Goal: Information Seeking & Learning: Check status

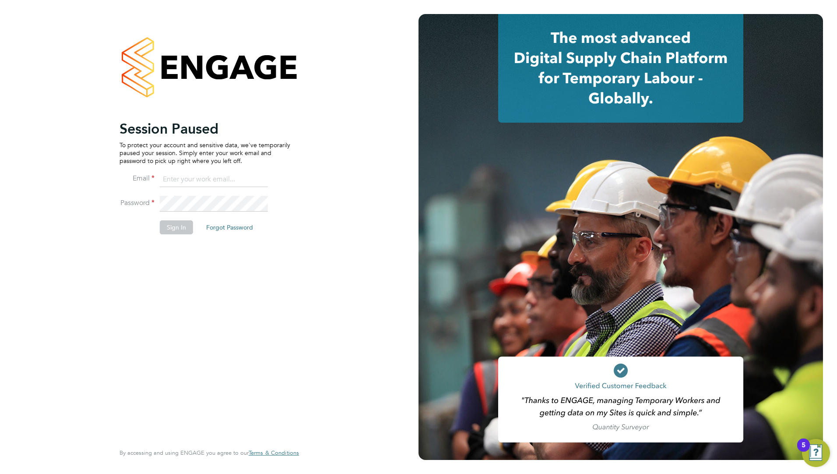
click at [217, 172] on input at bounding box center [214, 180] width 108 height 16
type input "ddarbeau@tso-uk.co.uk"
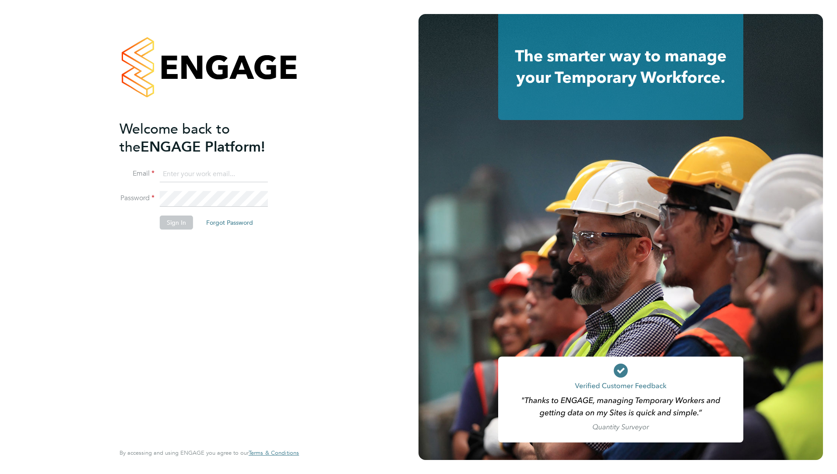
click at [184, 172] on input at bounding box center [214, 174] width 108 height 16
type input "ddarbeau@tso-uk.co.uk"
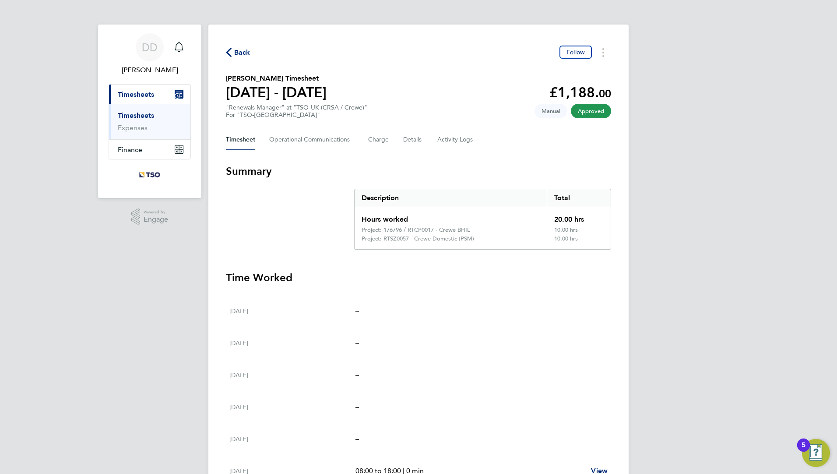
click at [131, 113] on link "Timesheets" at bounding box center [136, 115] width 36 height 8
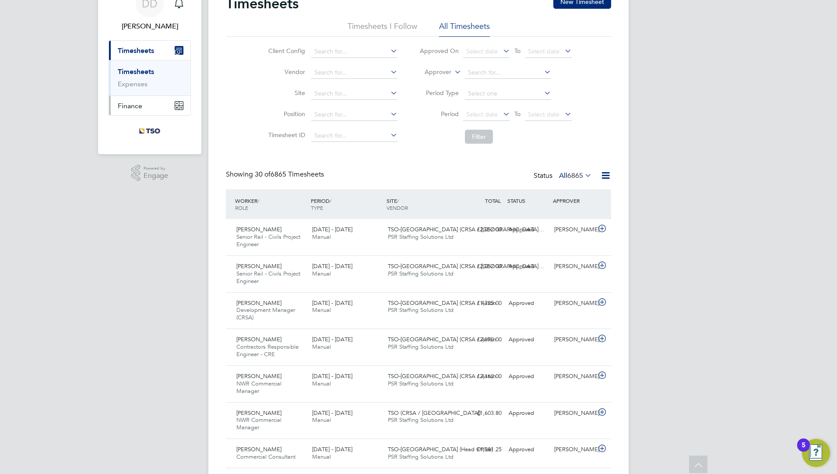
click at [160, 107] on button "Finance" at bounding box center [149, 105] width 81 height 19
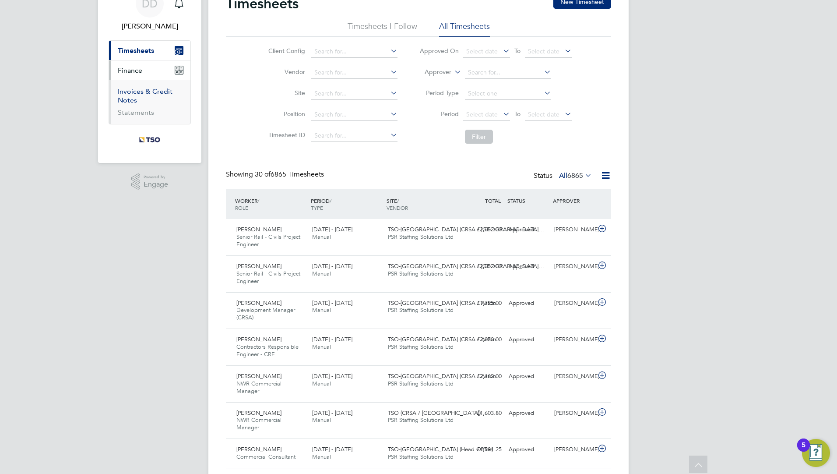
click at [130, 94] on link "Invoices & Credit Notes" at bounding box center [145, 95] width 55 height 17
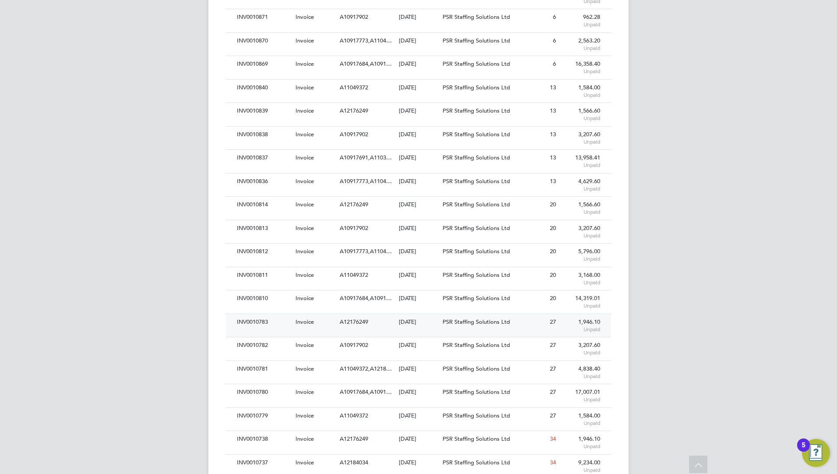
click at [398, 323] on div "[DATE]" at bounding box center [419, 322] width 44 height 16
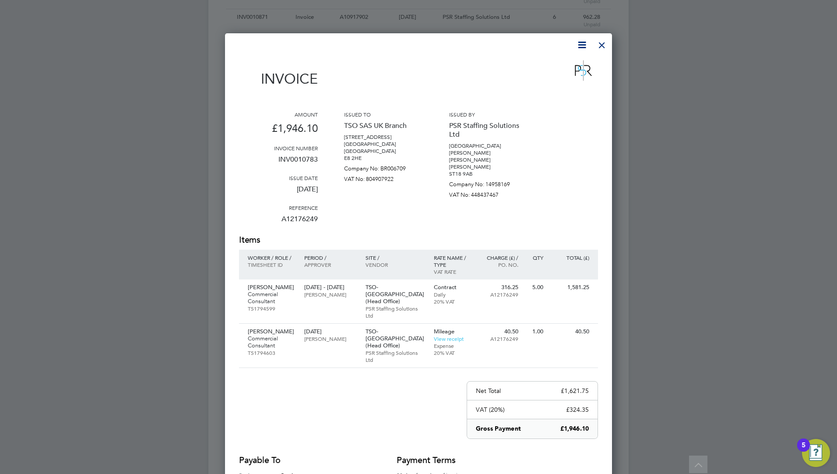
click at [602, 38] on div at bounding box center [602, 43] width 16 height 16
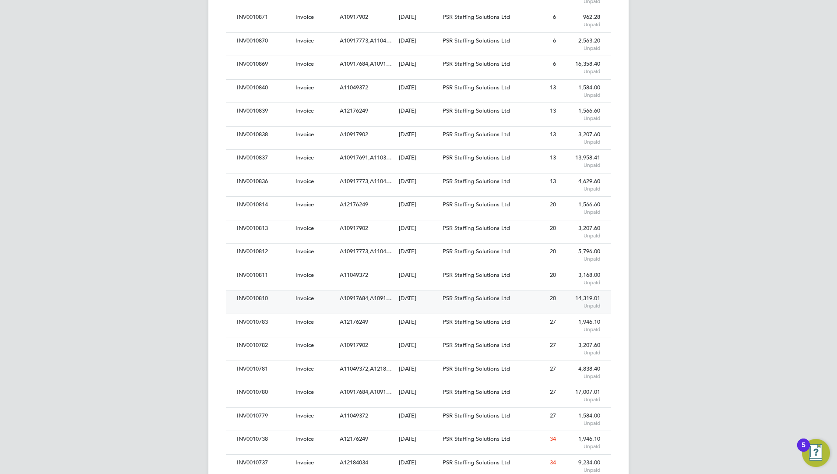
click at [411, 302] on div "[DATE]" at bounding box center [419, 298] width 44 height 16
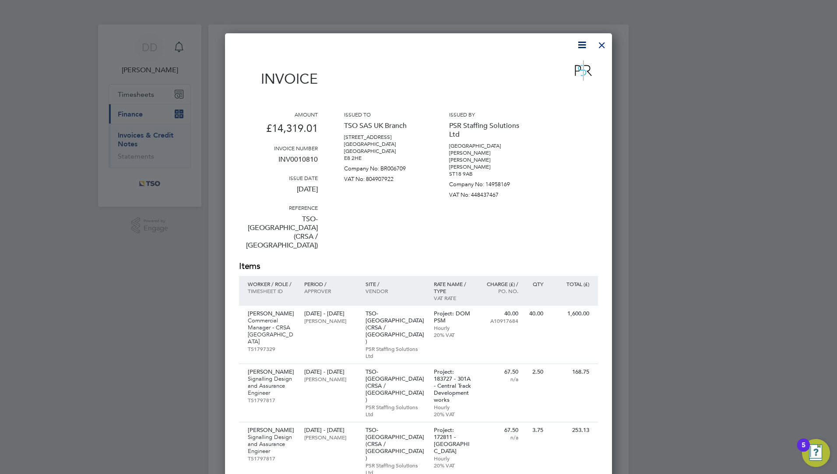
click at [597, 45] on div at bounding box center [602, 43] width 16 height 16
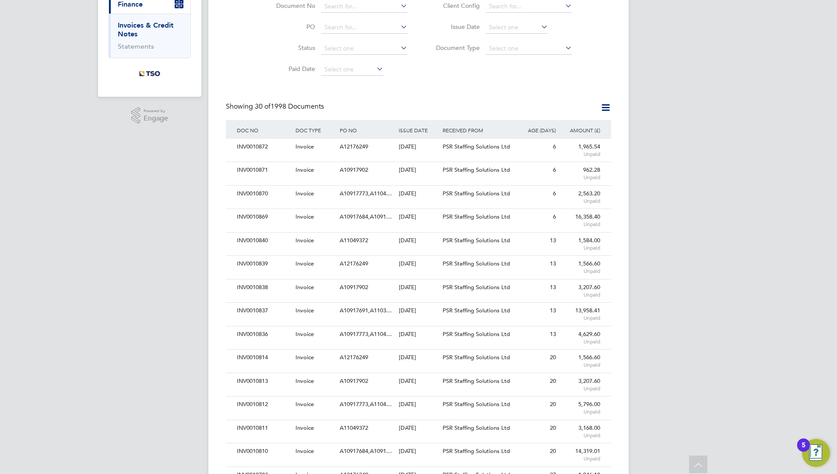
scroll to position [131, 0]
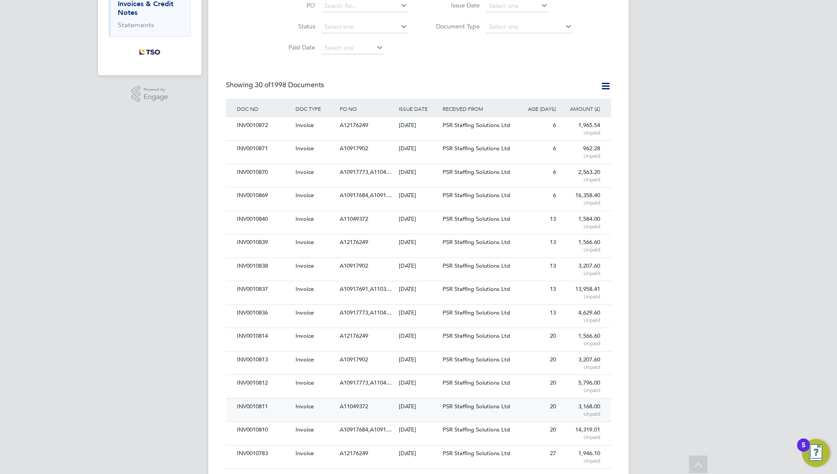
click at [418, 415] on div "INV0010811 Invoice A11049372 14 Aug 2025 TSO SAS UK Branch PSR Staffing Solutio…" at bounding box center [418, 409] width 385 height 23
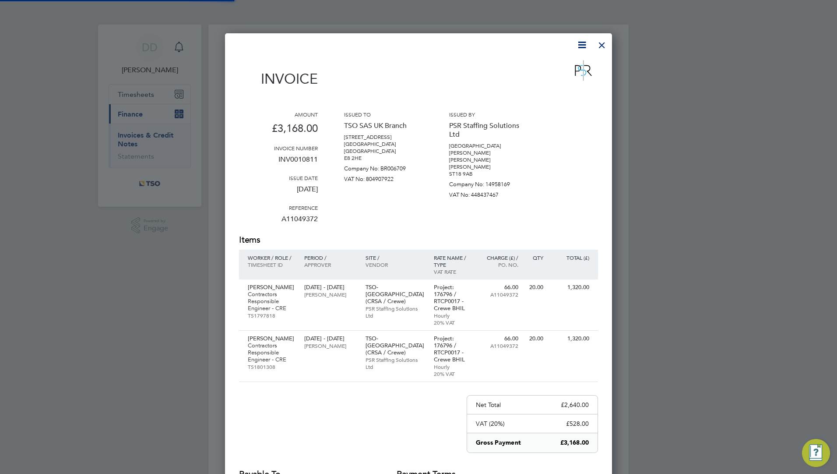
scroll to position [531, 387]
click at [601, 45] on div at bounding box center [602, 43] width 16 height 16
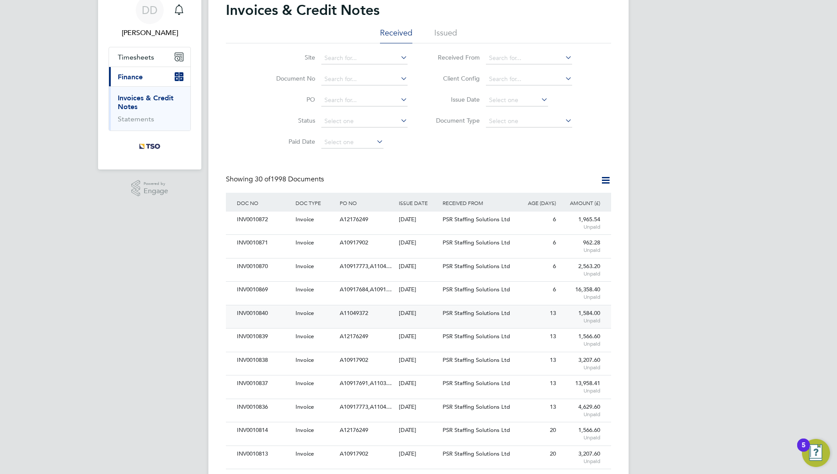
scroll to position [131, 0]
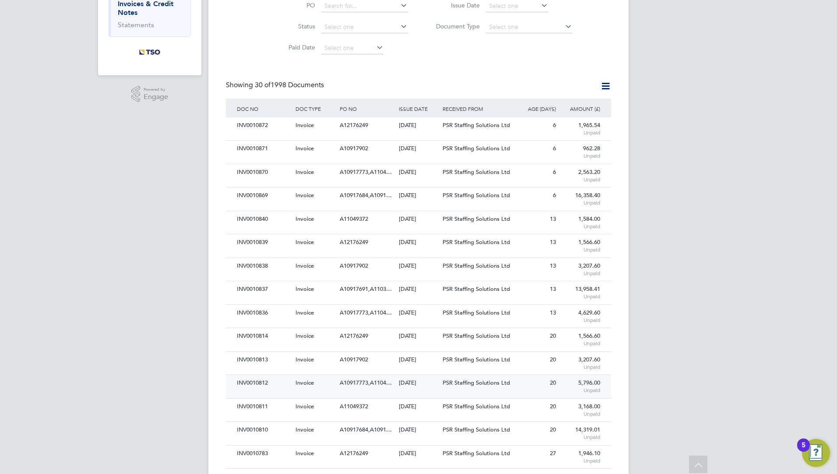
click at [420, 389] on div "[DATE]" at bounding box center [419, 383] width 44 height 16
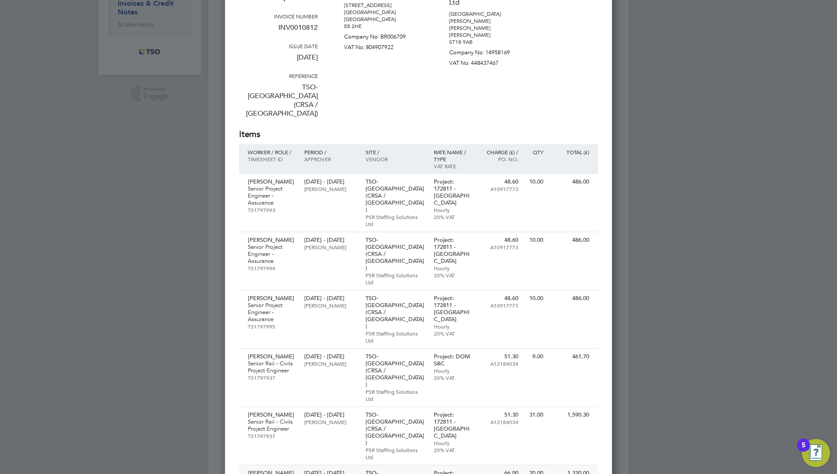
scroll to position [131, 0]
click at [438, 374] on p "20% VAT" at bounding box center [453, 377] width 38 height 7
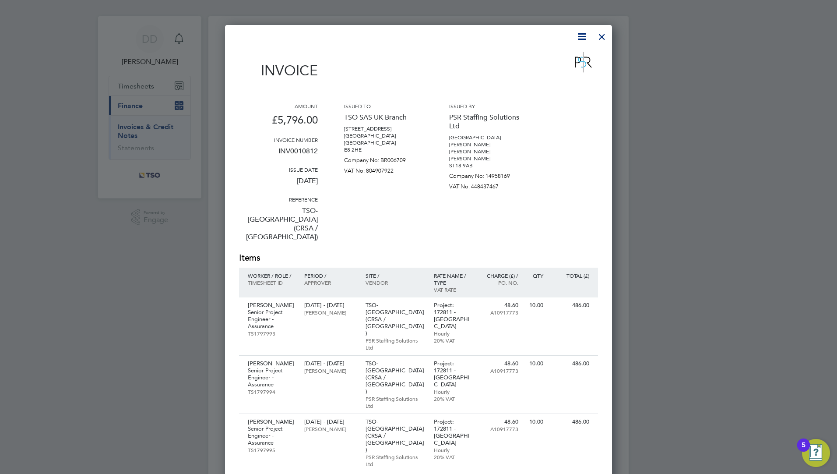
scroll to position [0, 0]
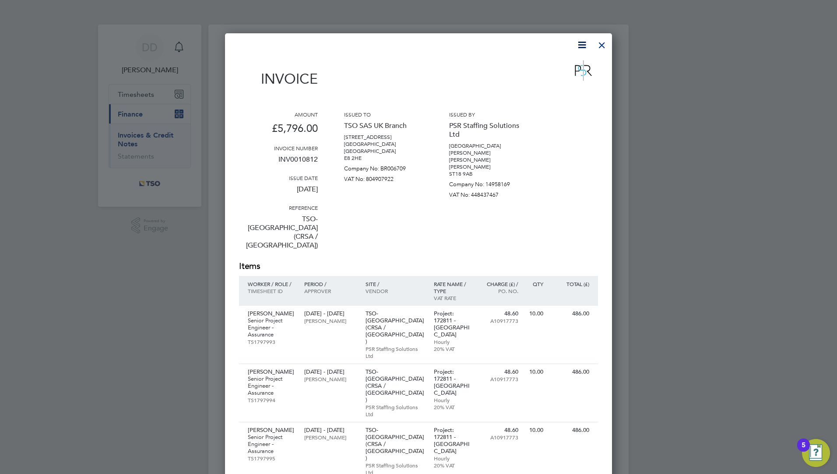
click at [599, 41] on div at bounding box center [602, 43] width 16 height 16
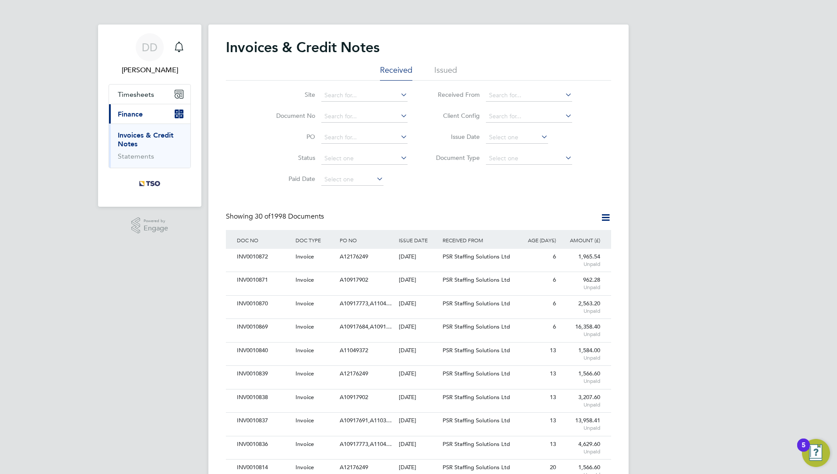
click at [485, 172] on div "Site Document No PO Status Paid Date Issued To Received From Client Config Issu…" at bounding box center [418, 135] width 385 height 109
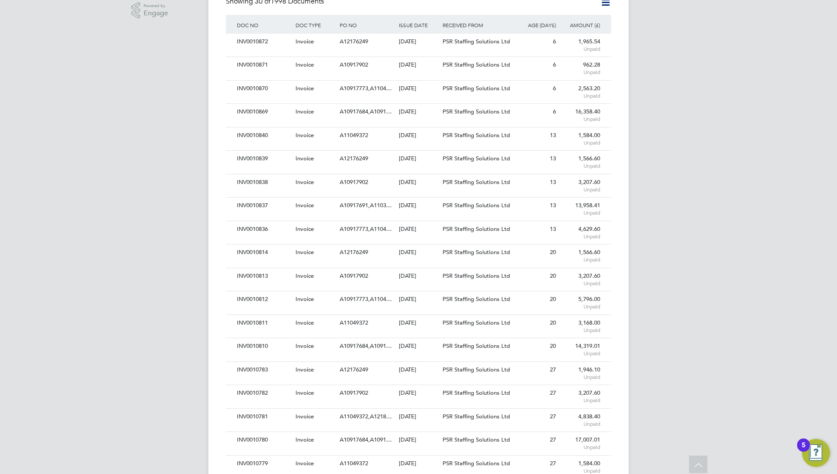
scroll to position [263, 0]
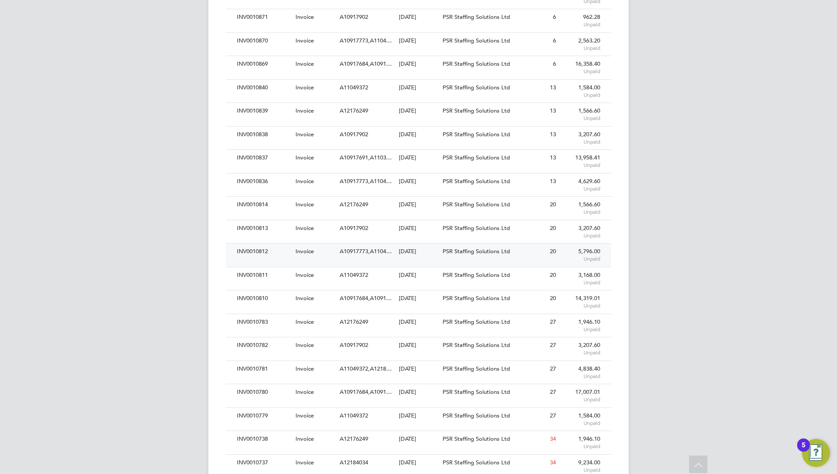
click at [419, 251] on div "[DATE]" at bounding box center [419, 251] width 44 height 16
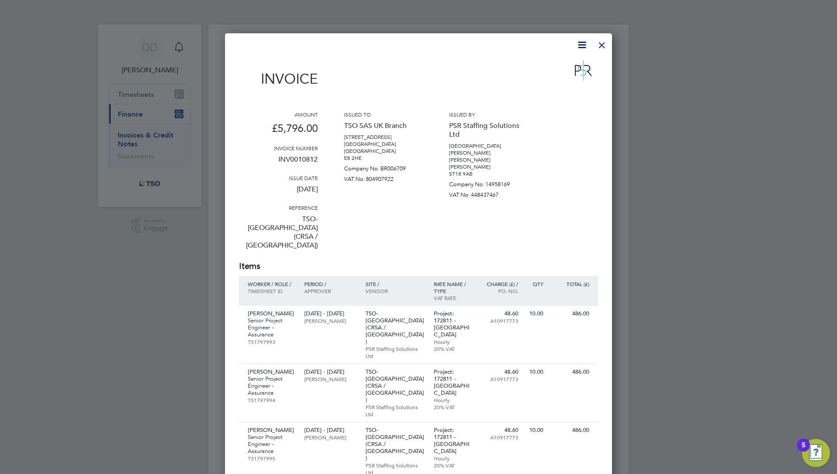
click at [596, 53] on div "Invoice Amount £5,796.00 Invoice number INV0010812 Issue date 14 Aug 2025 Refer…" at bounding box center [418, 437] width 359 height 796
click at [600, 47] on div at bounding box center [602, 43] width 16 height 16
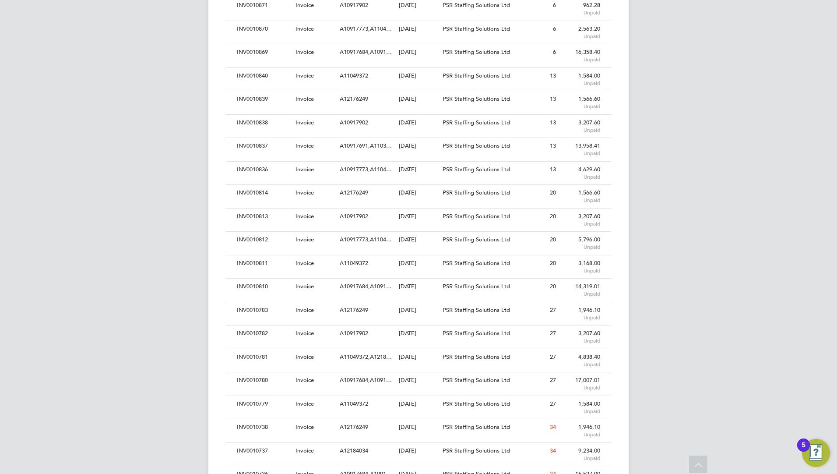
scroll to position [259, 0]
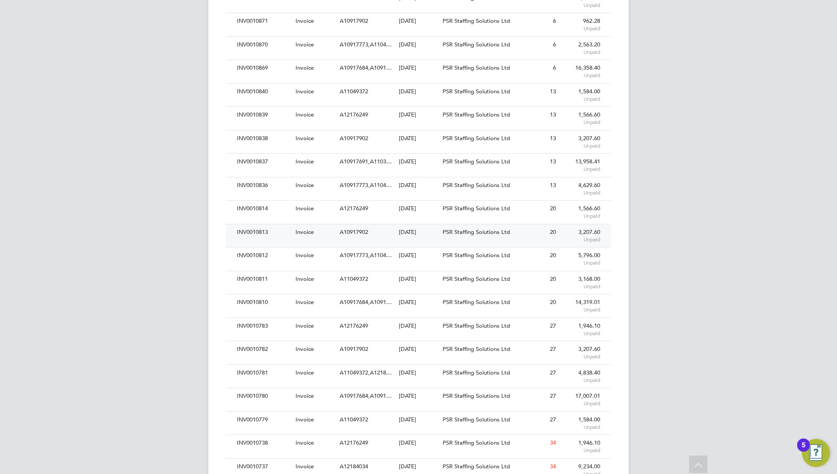
click at [428, 239] on div "[DATE]" at bounding box center [419, 232] width 44 height 16
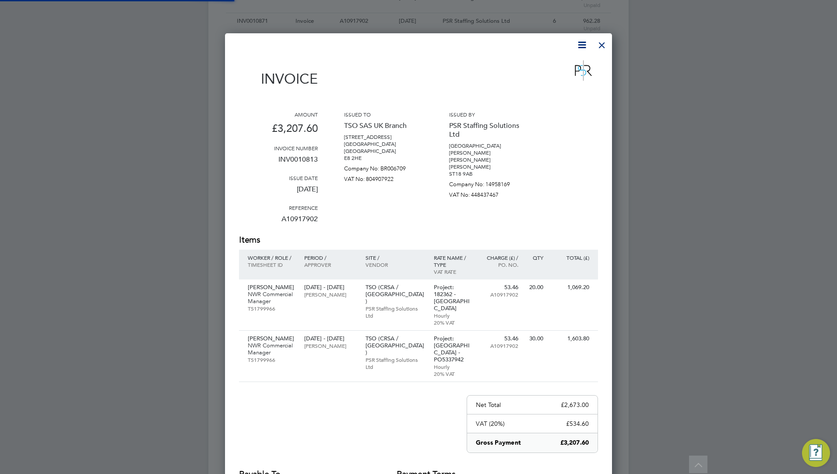
scroll to position [517, 387]
drag, startPoint x: 497, startPoint y: 178, endPoint x: 504, endPoint y: 162, distance: 17.2
click at [497, 177] on p "Company No: 14958169" at bounding box center [488, 182] width 79 height 11
click at [602, 45] on div at bounding box center [602, 43] width 16 height 16
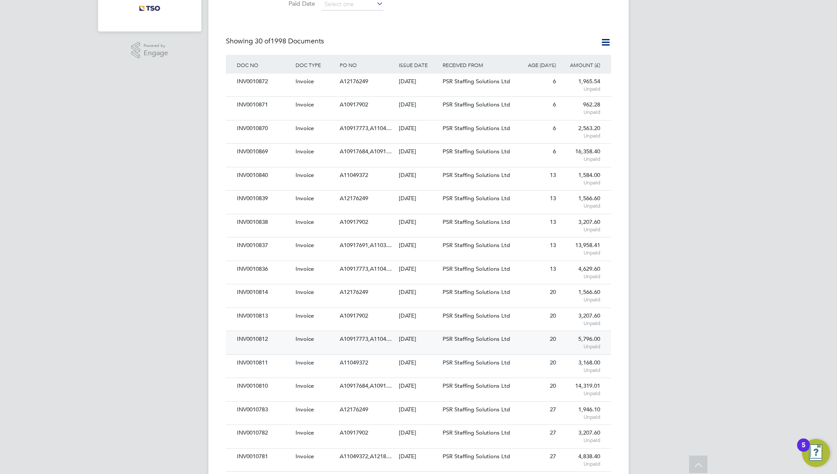
scroll to position [171, 0]
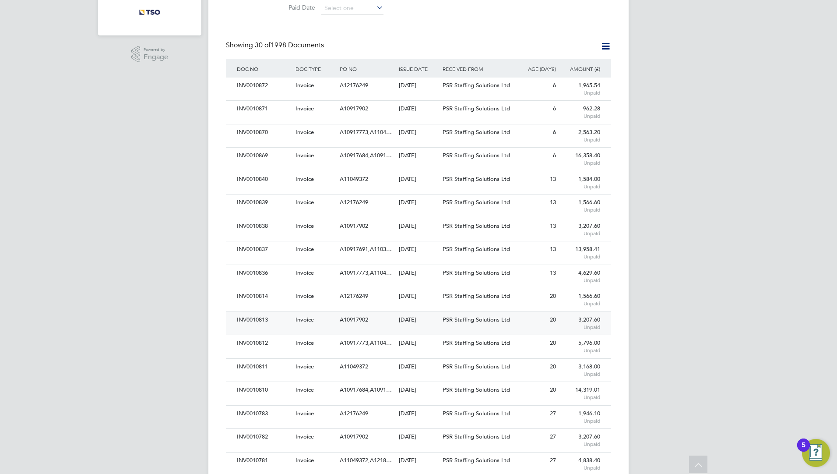
click at [426, 322] on div "[DATE]" at bounding box center [419, 320] width 44 height 16
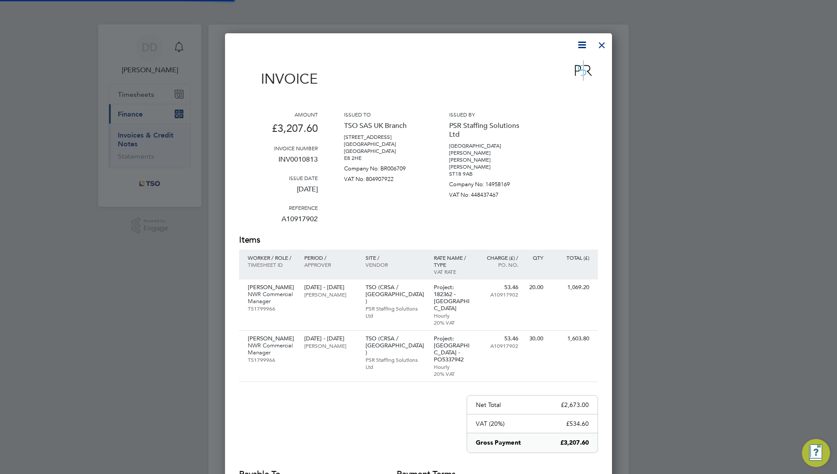
scroll to position [517, 387]
click at [602, 42] on div at bounding box center [602, 43] width 16 height 16
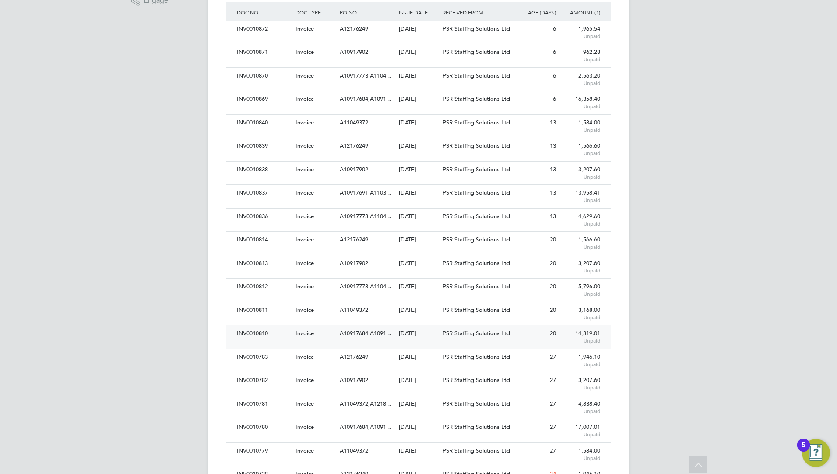
scroll to position [212, 0]
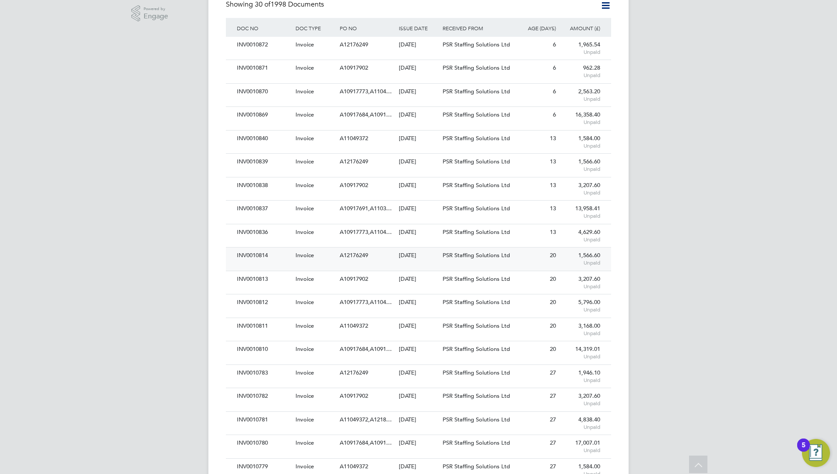
click at [427, 260] on div "[DATE]" at bounding box center [419, 255] width 44 height 16
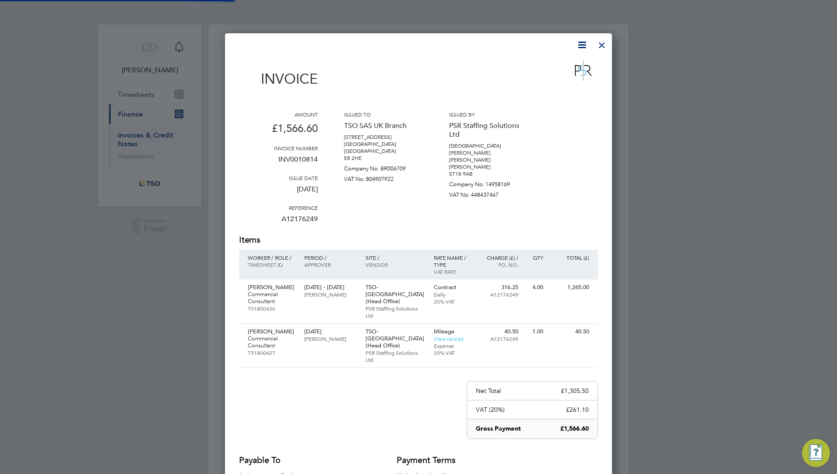
scroll to position [503, 387]
click at [604, 45] on div at bounding box center [602, 43] width 16 height 16
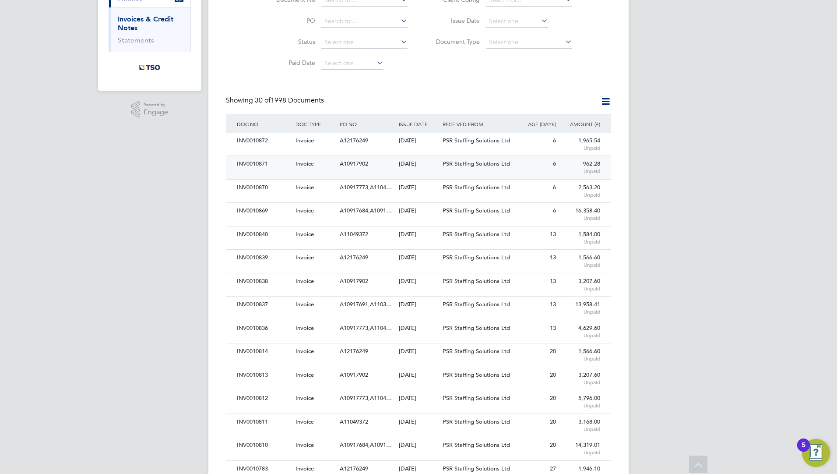
scroll to position [131, 0]
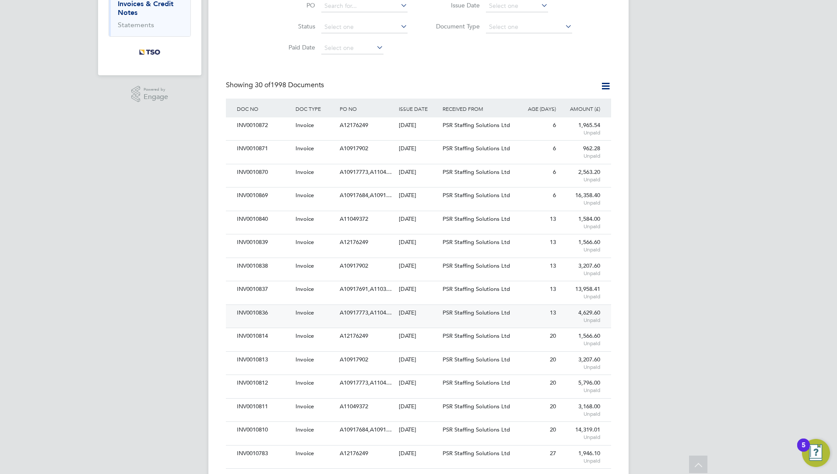
click at [405, 320] on div "[DATE]" at bounding box center [419, 313] width 44 height 16
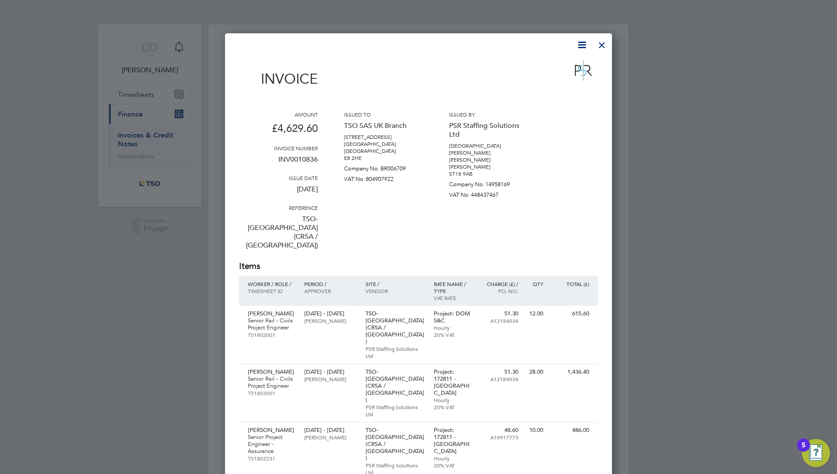
click at [605, 41] on div at bounding box center [602, 43] width 16 height 16
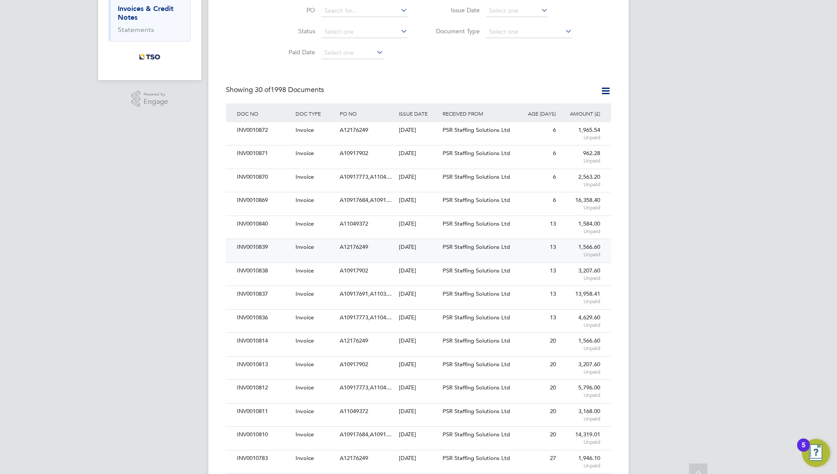
scroll to position [131, 0]
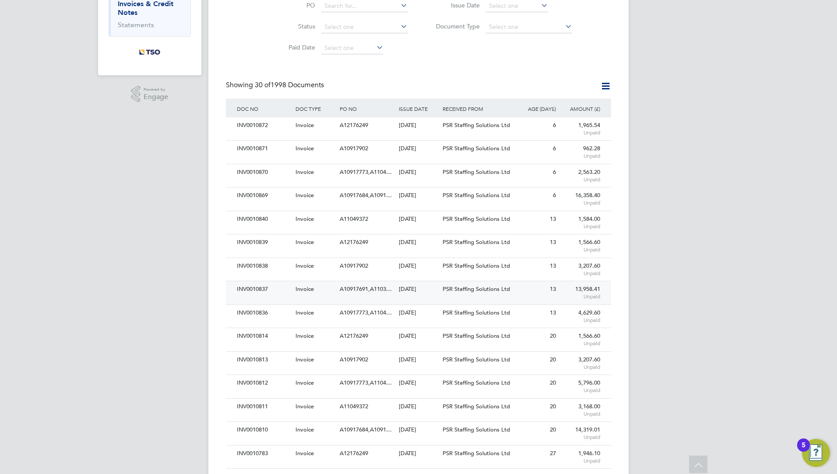
click at [429, 293] on div "[DATE]" at bounding box center [419, 289] width 44 height 16
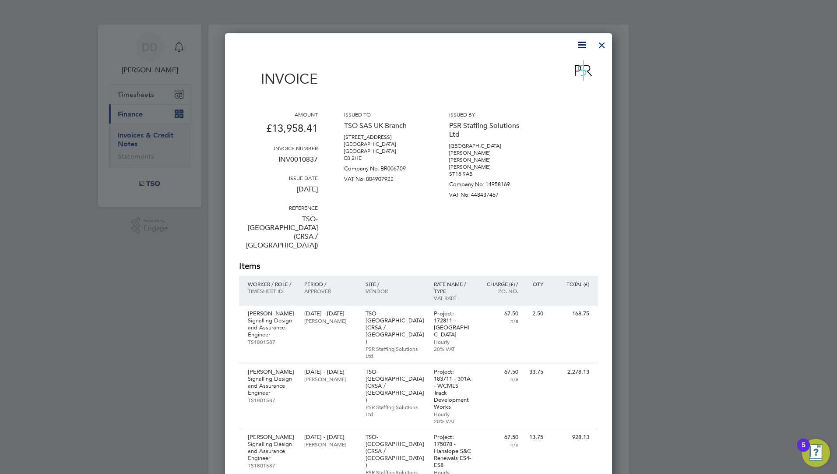
click at [605, 42] on div at bounding box center [602, 43] width 16 height 16
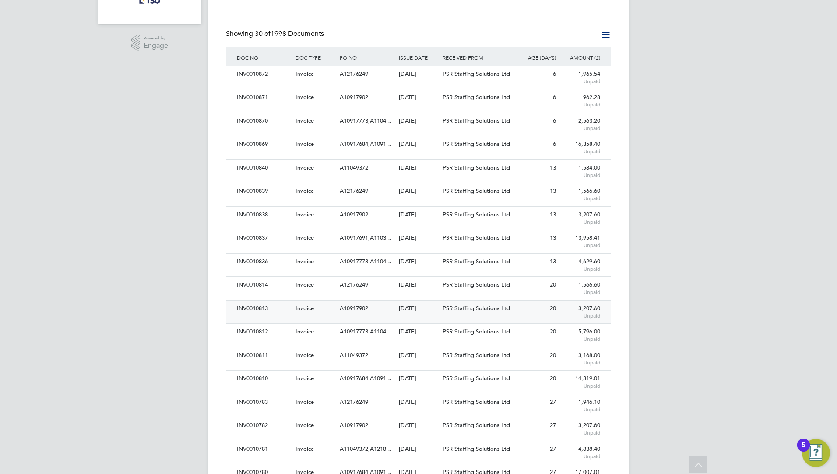
scroll to position [175, 0]
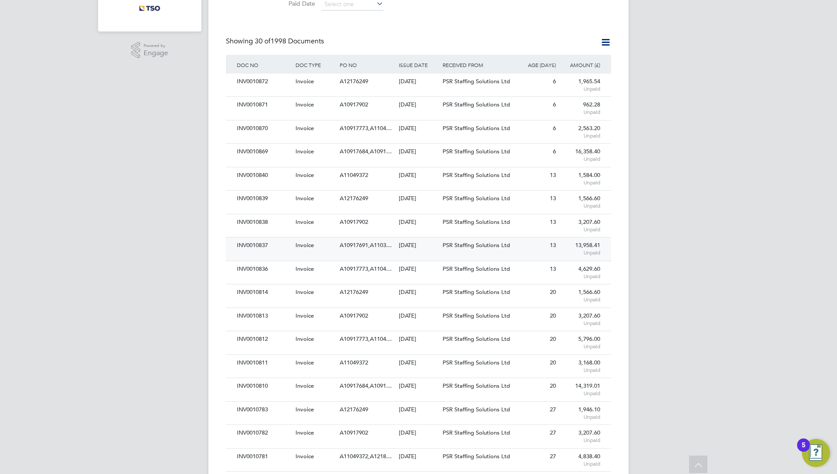
click at [367, 248] on span "A10917691,A1103…" at bounding box center [366, 244] width 52 height 7
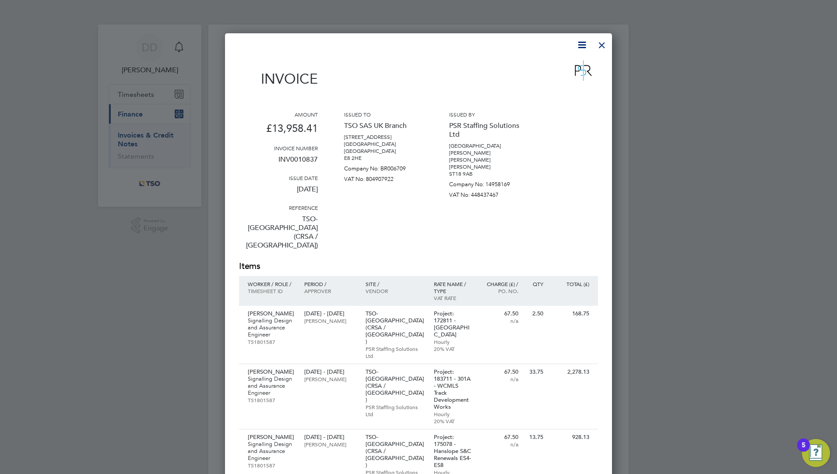
click at [607, 42] on div at bounding box center [602, 43] width 16 height 16
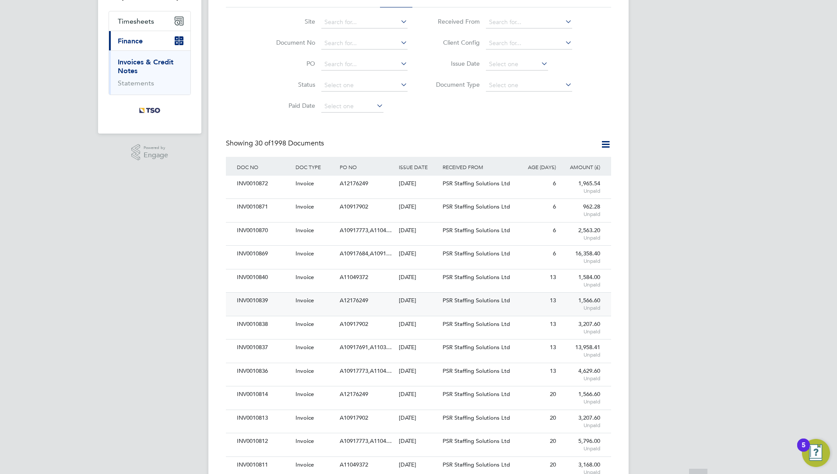
scroll to position [88, 0]
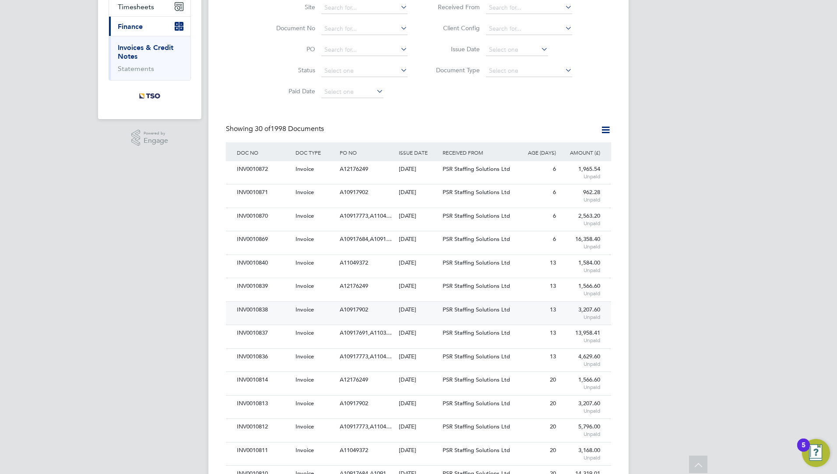
click at [375, 308] on div "A10917902" at bounding box center [367, 310] width 59 height 16
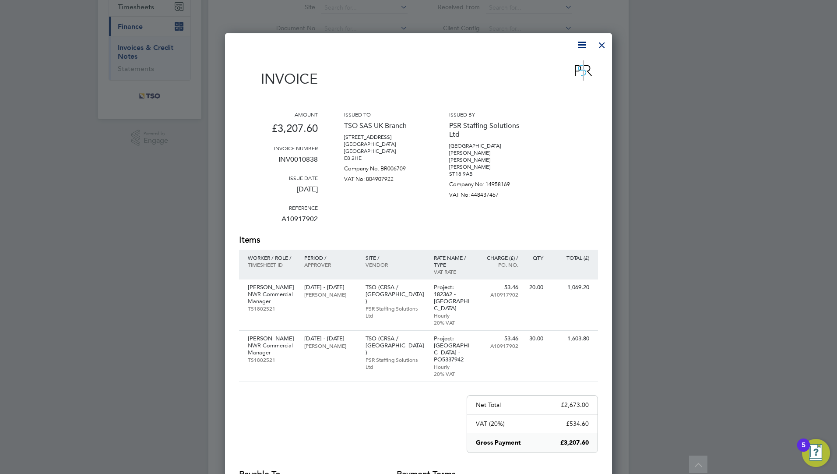
click at [599, 46] on div at bounding box center [602, 43] width 16 height 16
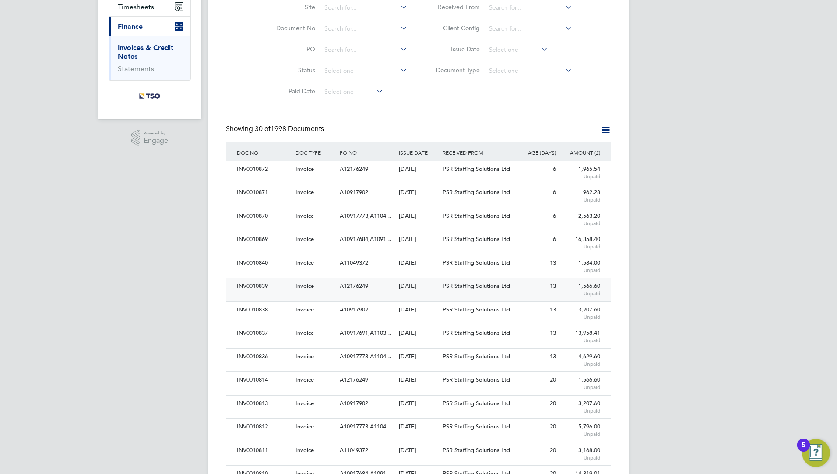
click at [379, 288] on div "A12176249" at bounding box center [367, 286] width 59 height 16
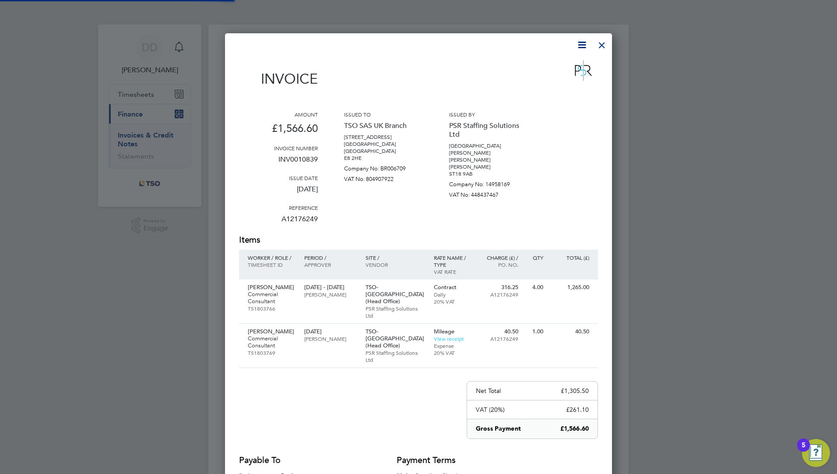
scroll to position [503, 387]
drag, startPoint x: 604, startPoint y: 48, endPoint x: 602, endPoint y: 53, distance: 6.1
click at [604, 48] on div at bounding box center [602, 43] width 16 height 16
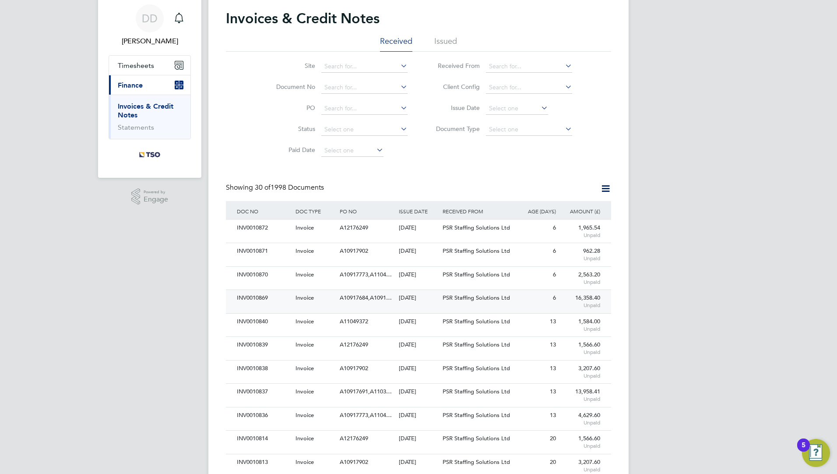
scroll to position [88, 0]
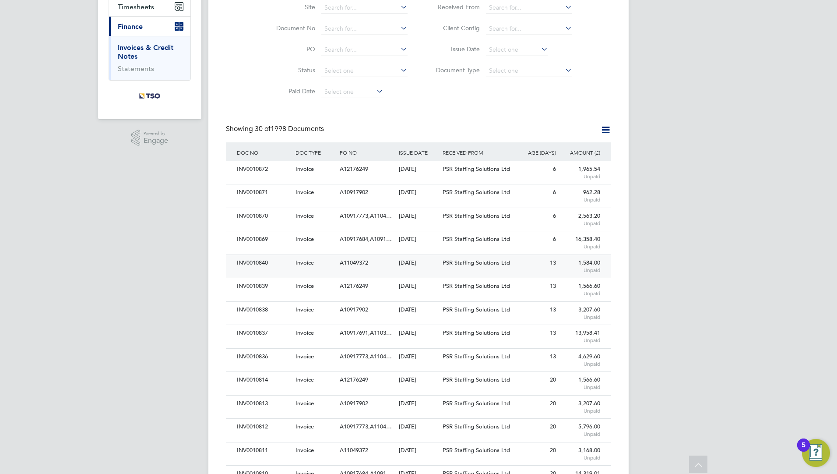
click at [379, 272] on div "INV0010840 Invoice A11049372 21 Aug 2025 TSO SAS UK Branch PSR Staffing Solutio…" at bounding box center [418, 265] width 385 height 23
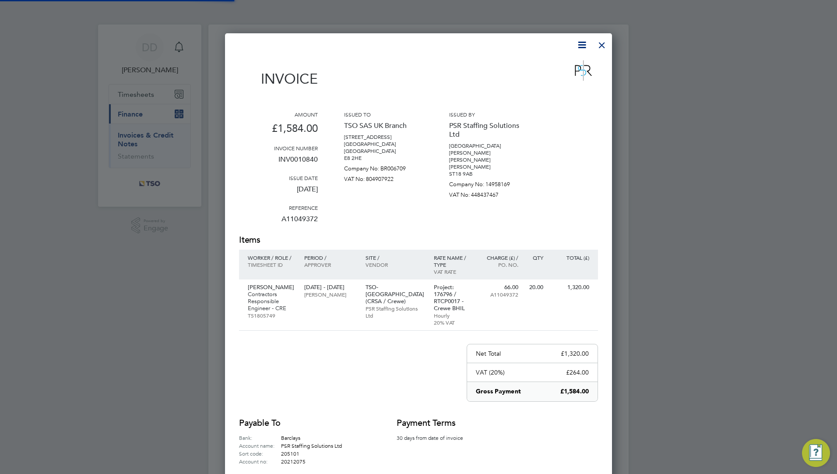
scroll to position [480, 387]
click at [601, 50] on div at bounding box center [602, 43] width 16 height 16
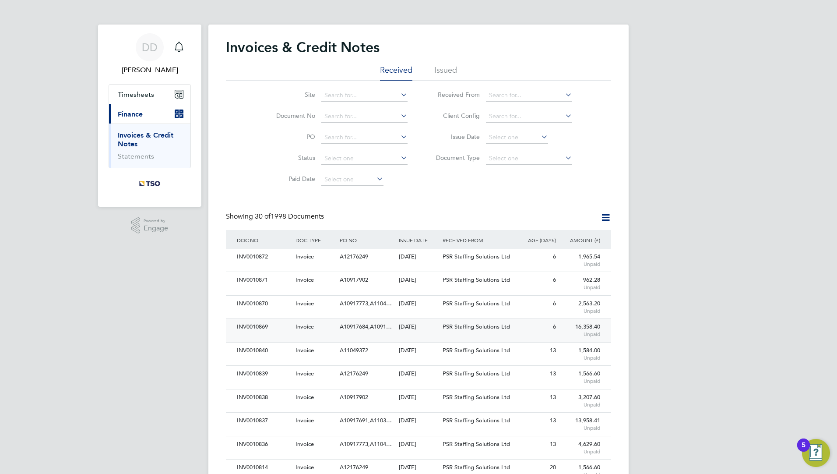
click at [405, 335] on div "INV0010869 Invoice A10917684,A1091… 28 Aug 2025 TSO SAS UK Branch PSR Staffing …" at bounding box center [418, 329] width 385 height 23
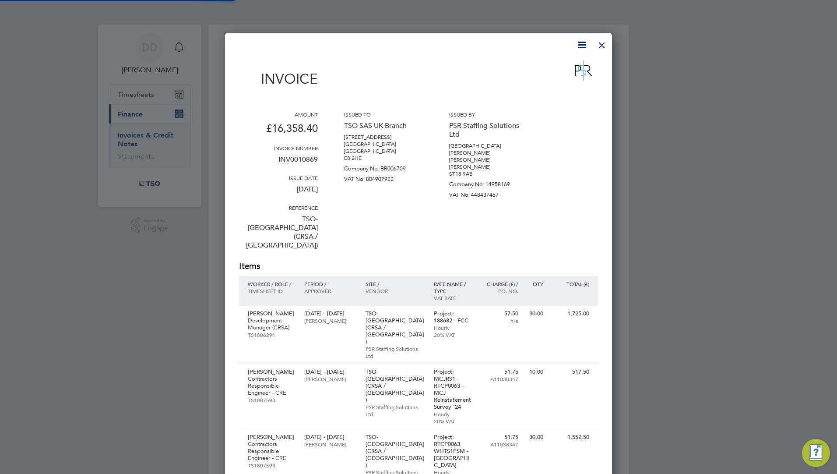
scroll to position [847, 387]
click at [320, 218] on div "Amount £16,358.40 Invoice number INV0010869 Issue date [DATE] Reference TSO-[GE…" at bounding box center [418, 185] width 359 height 149
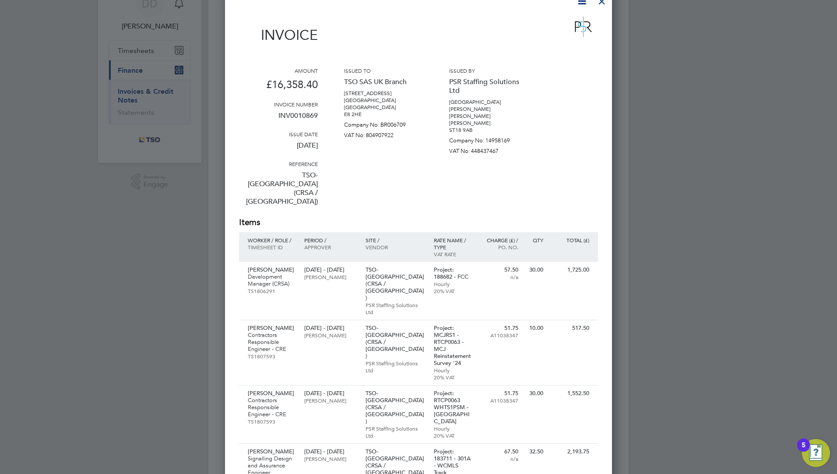
scroll to position [0, 0]
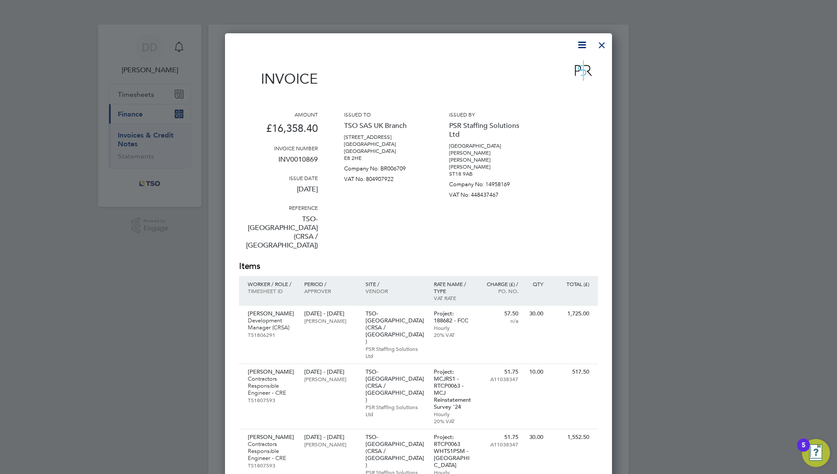
click at [604, 47] on div at bounding box center [602, 43] width 16 height 16
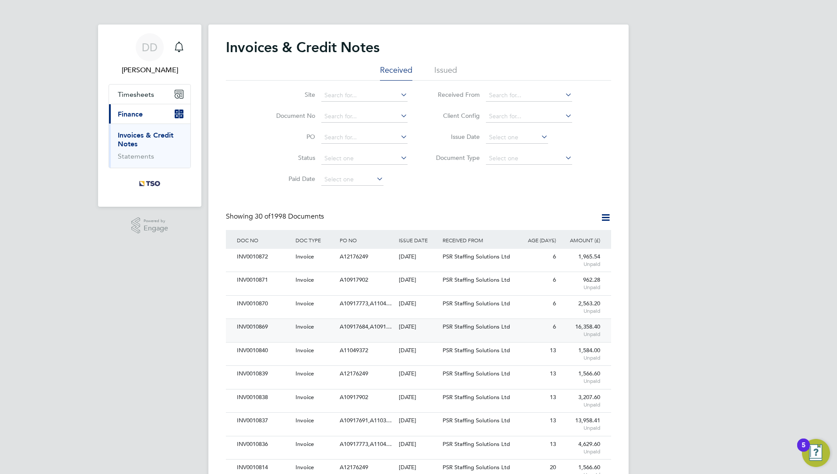
click at [399, 326] on div "[DATE]" at bounding box center [419, 327] width 44 height 16
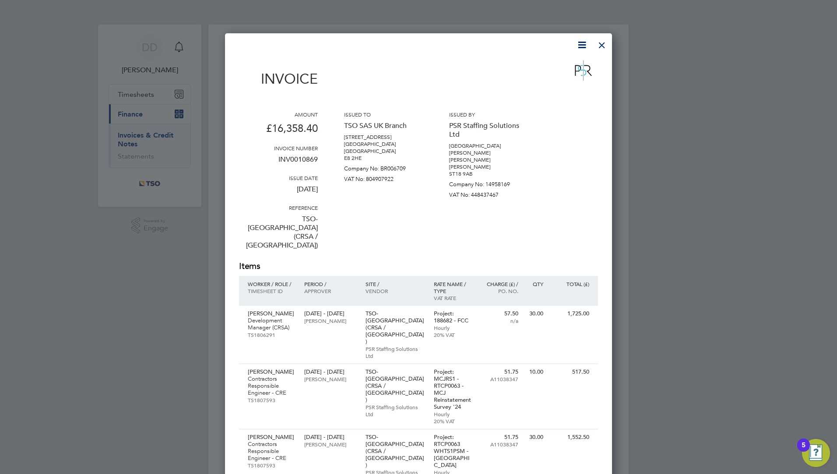
click at [607, 51] on div at bounding box center [602, 43] width 16 height 16
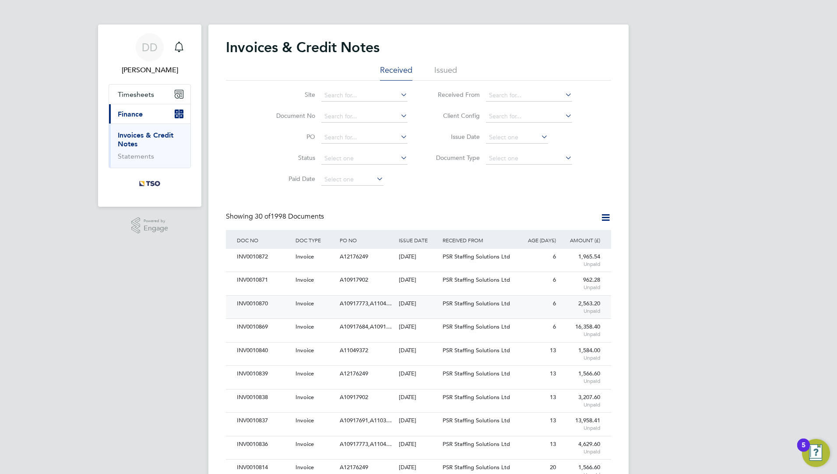
click at [382, 302] on span "A10917773,A1104…" at bounding box center [366, 302] width 52 height 7
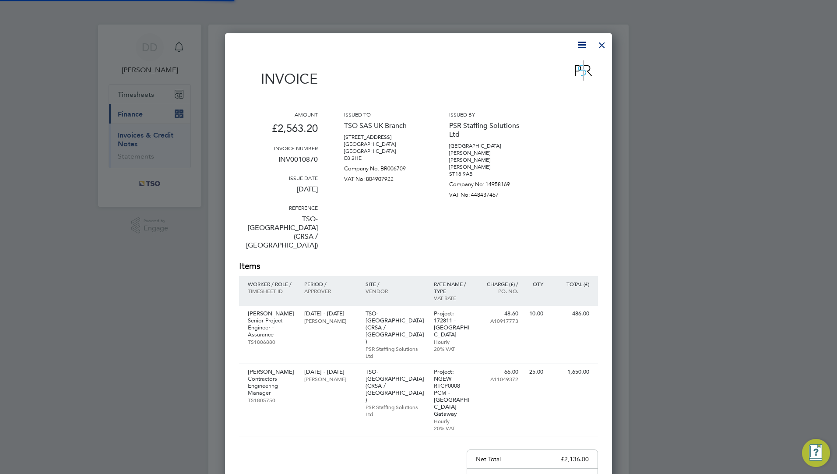
scroll to position [554, 387]
click at [607, 48] on div at bounding box center [602, 43] width 16 height 16
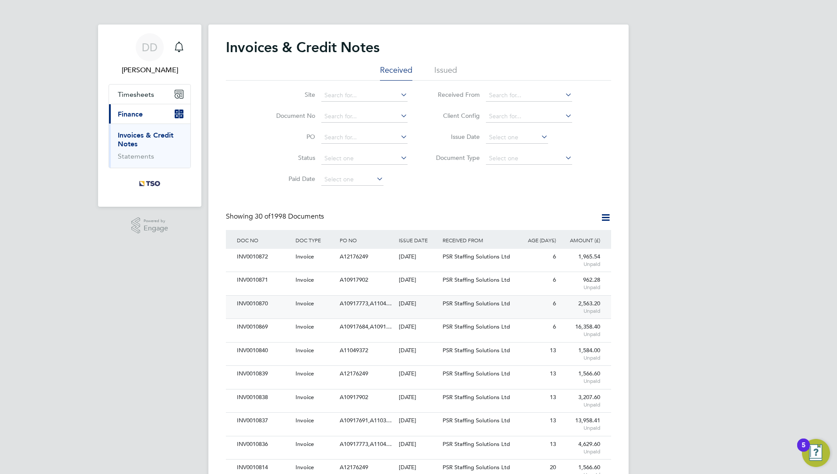
click at [376, 309] on div "A10917773,A1104…" at bounding box center [367, 304] width 59 height 16
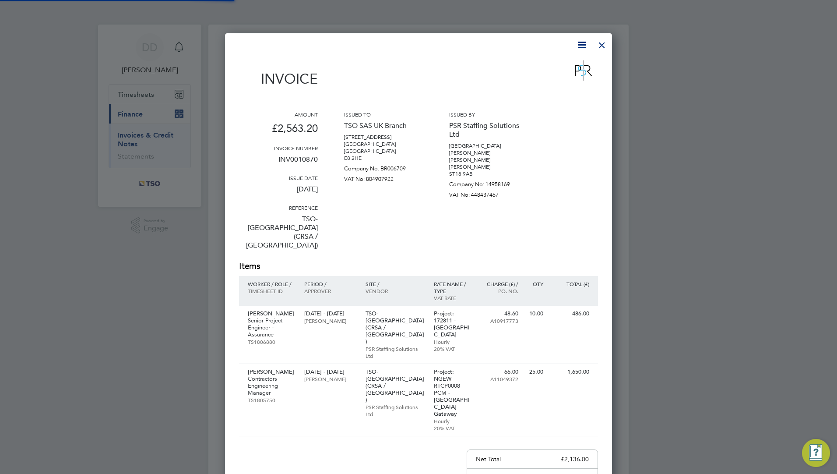
scroll to position [554, 387]
click at [601, 48] on div at bounding box center [602, 43] width 16 height 16
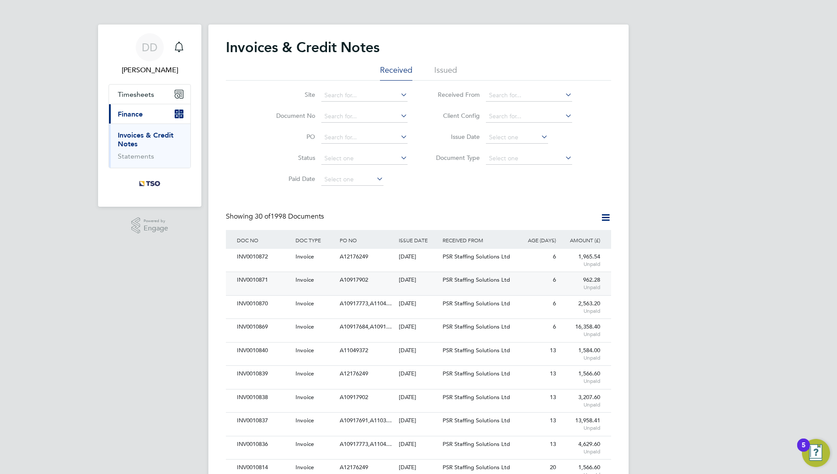
click at [409, 284] on div "[DATE]" at bounding box center [419, 280] width 44 height 16
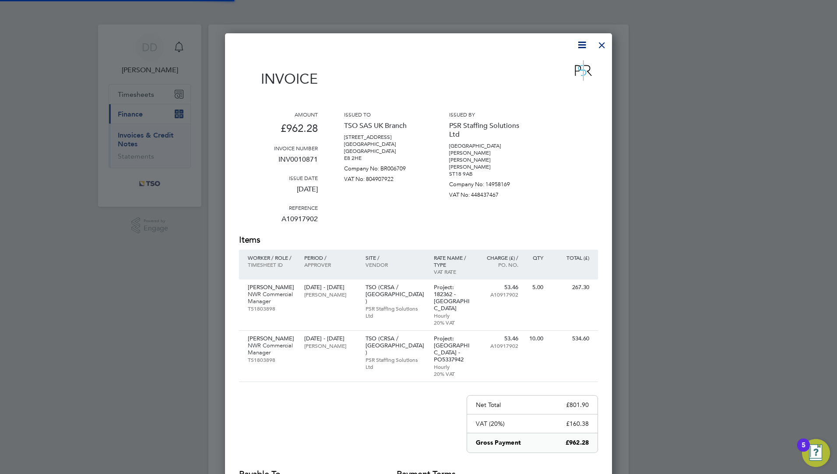
scroll to position [517, 387]
click at [603, 42] on div at bounding box center [602, 43] width 16 height 16
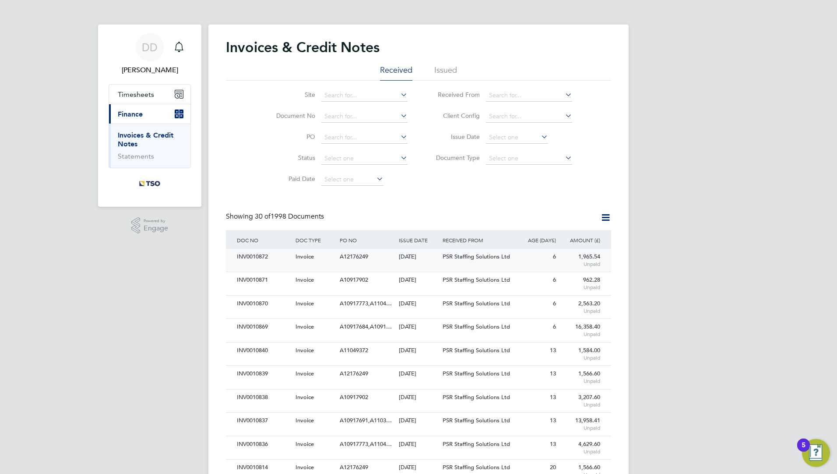
click at [367, 261] on div "A12176249" at bounding box center [367, 257] width 59 height 16
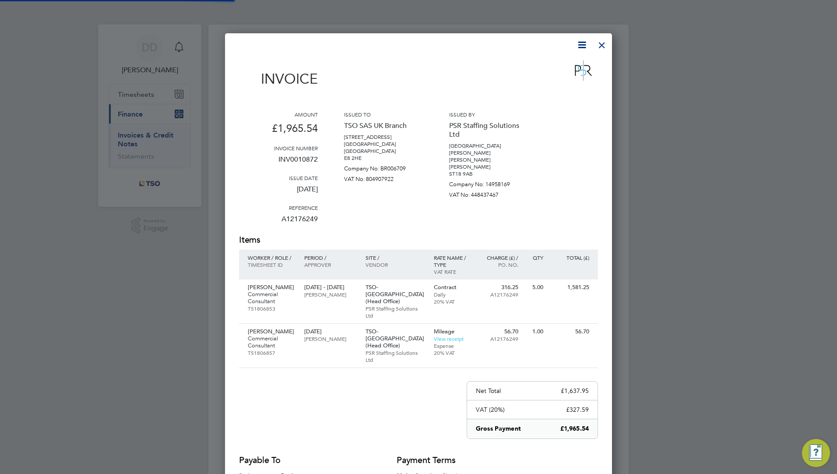
scroll to position [503, 387]
click at [457, 75] on div "Invoice" at bounding box center [418, 76] width 359 height 39
click at [603, 45] on div at bounding box center [602, 43] width 16 height 16
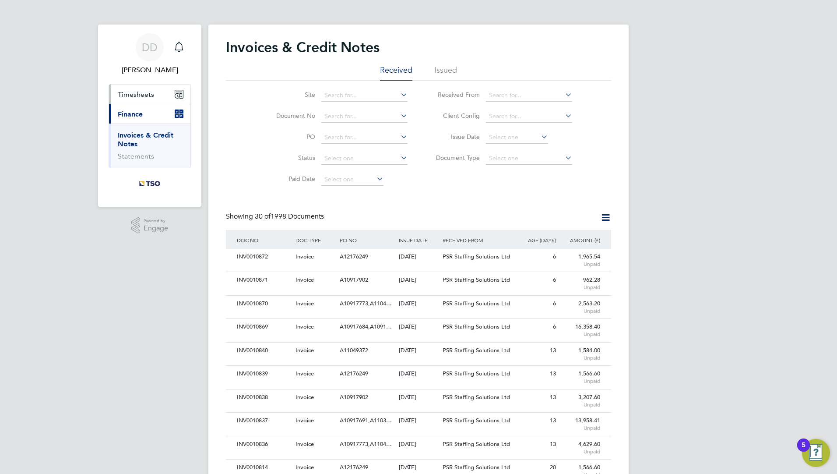
click at [136, 102] on button "Timesheets" at bounding box center [149, 93] width 81 height 19
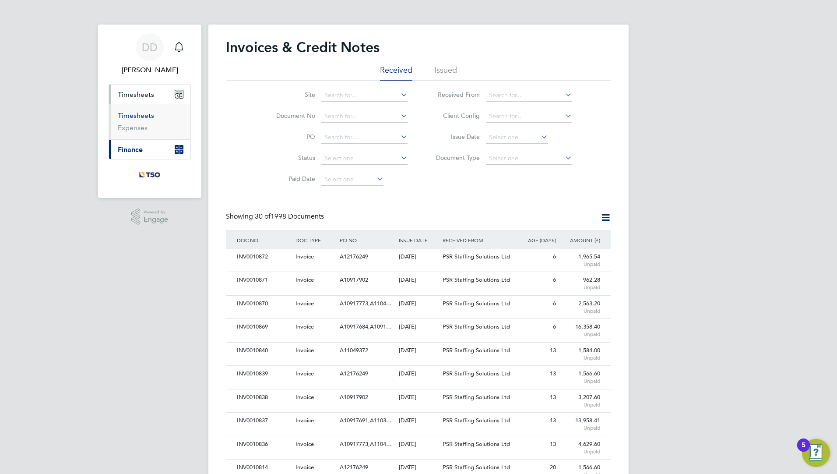
click at [138, 112] on link "Timesheets" at bounding box center [136, 115] width 36 height 8
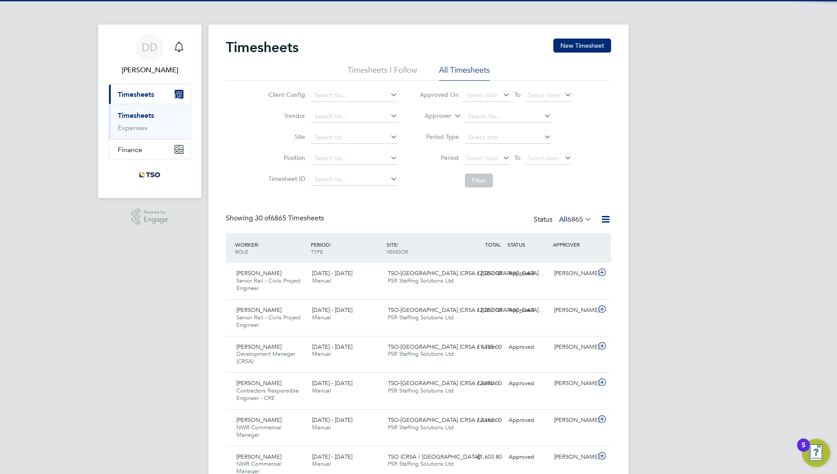
scroll to position [29, 76]
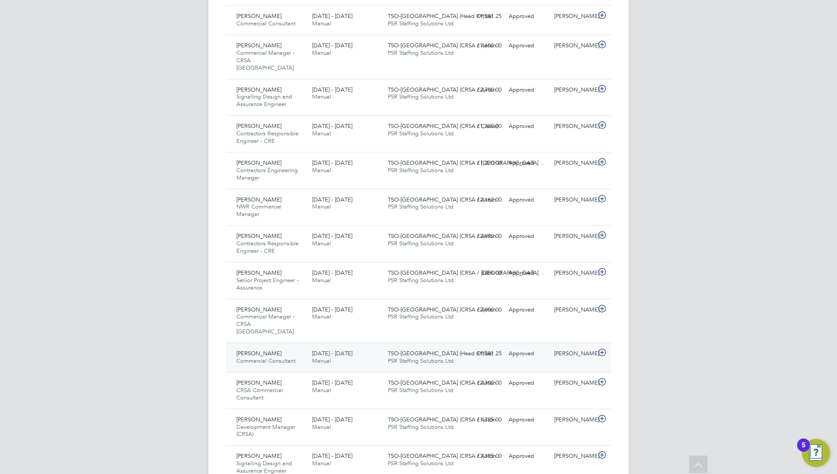
scroll to position [569, 0]
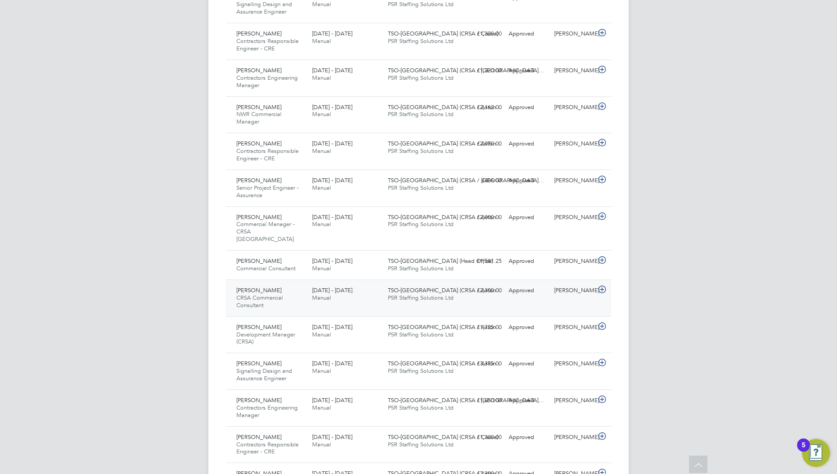
click at [310, 294] on div "Paul White CRSA Commercial Consultant 16 - 22 Aug 2025 16 - 22 Aug 2025 Manual …" at bounding box center [418, 297] width 385 height 37
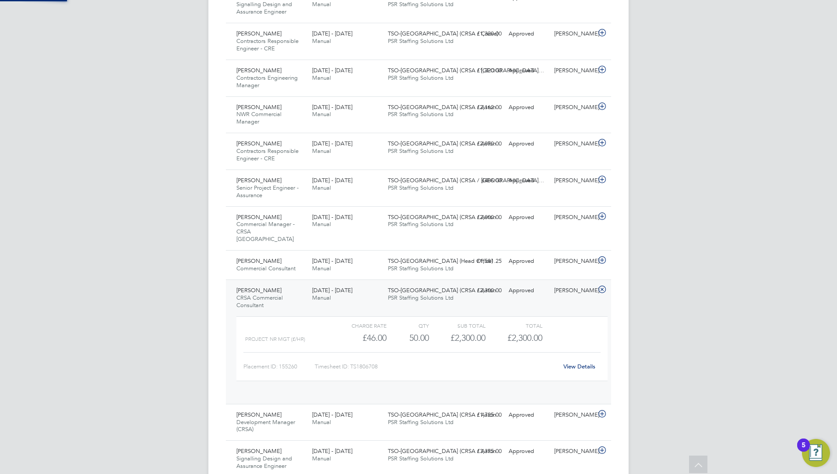
scroll to position [15, 85]
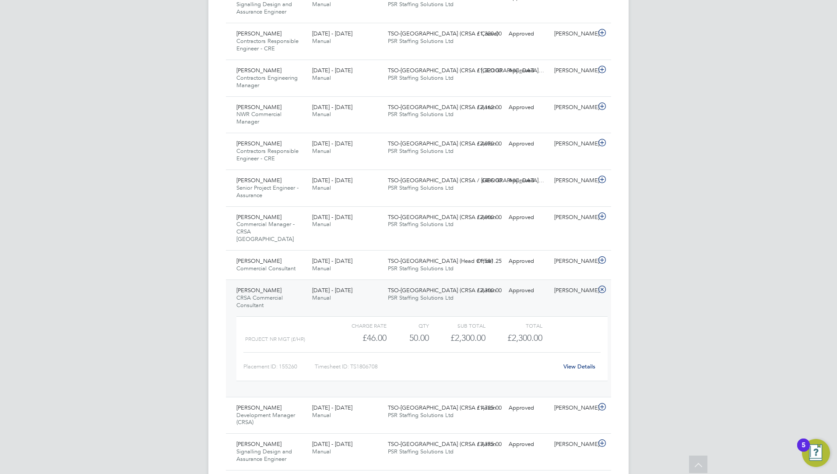
click at [583, 363] on link "View Details" at bounding box center [579, 366] width 32 height 7
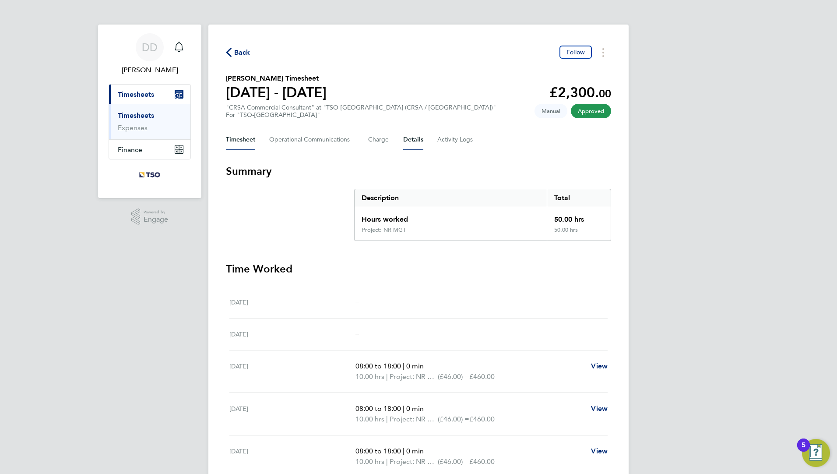
click at [408, 144] on button "Details" at bounding box center [413, 139] width 20 height 21
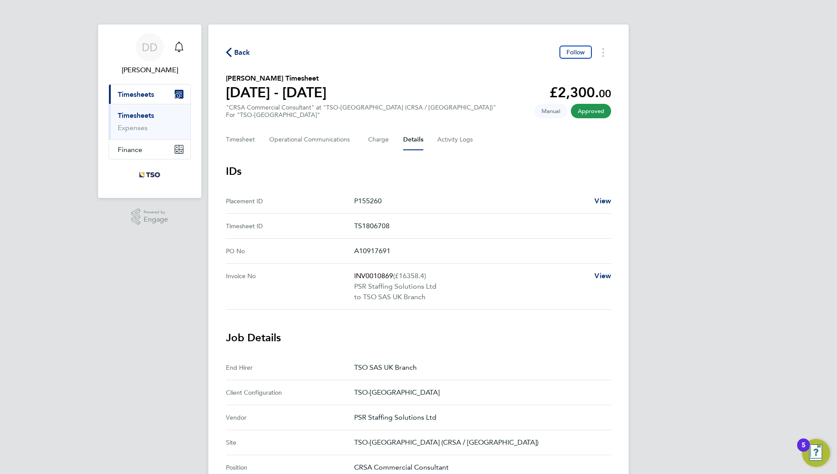
click at [356, 328] on app-timesheet-details "IDs Placement ID P155260 View Timesheet ID TS1806708 PO No A10917691 Invoice No…" at bounding box center [418, 440] width 385 height 552
click at [386, 345] on section "Job Details End Hirer TSO SAS UK Branch Client Configuration TSO-UK Vendor PSR …" at bounding box center [418, 455] width 385 height 249
drag, startPoint x: 395, startPoint y: 250, endPoint x: 313, endPoint y: 241, distance: 82.0
click at [313, 241] on No "PO No A10917691" at bounding box center [418, 251] width 385 height 25
drag, startPoint x: 313, startPoint y: 241, endPoint x: 374, endPoint y: 248, distance: 60.9
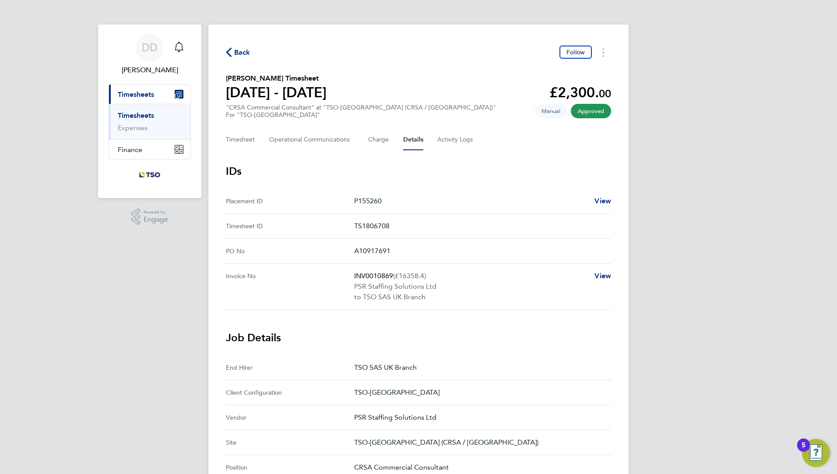
copy No "A10917691"
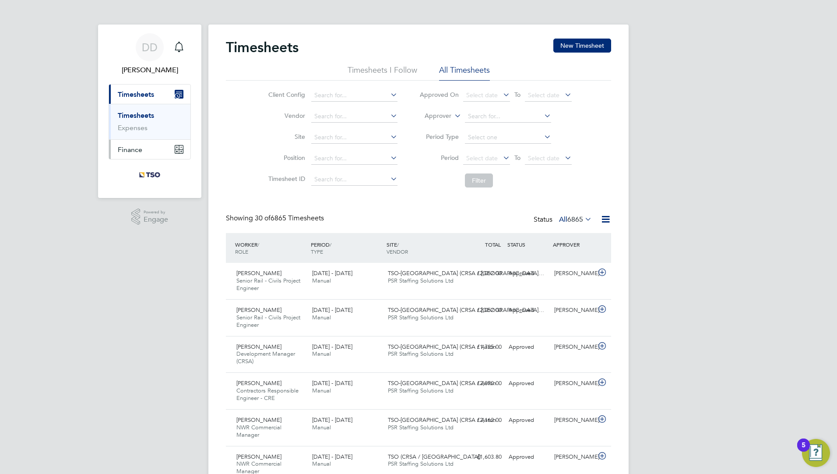
click at [165, 156] on button "Finance" at bounding box center [149, 149] width 81 height 19
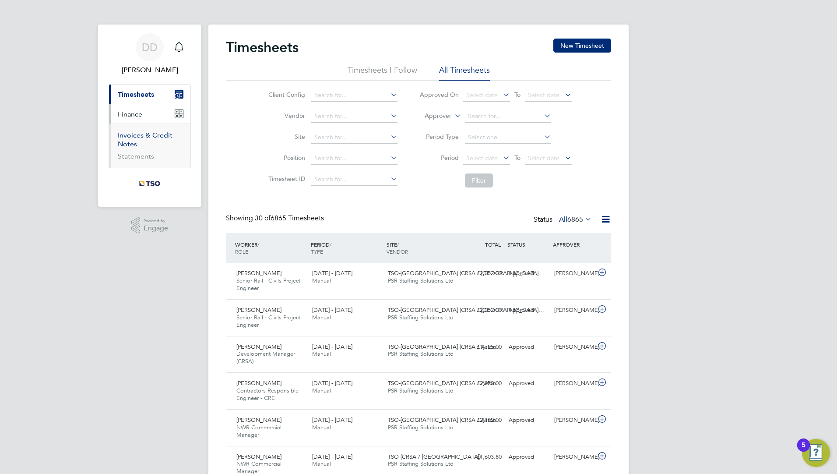
click at [130, 144] on link "Invoices & Credit Notes" at bounding box center [145, 139] width 55 height 17
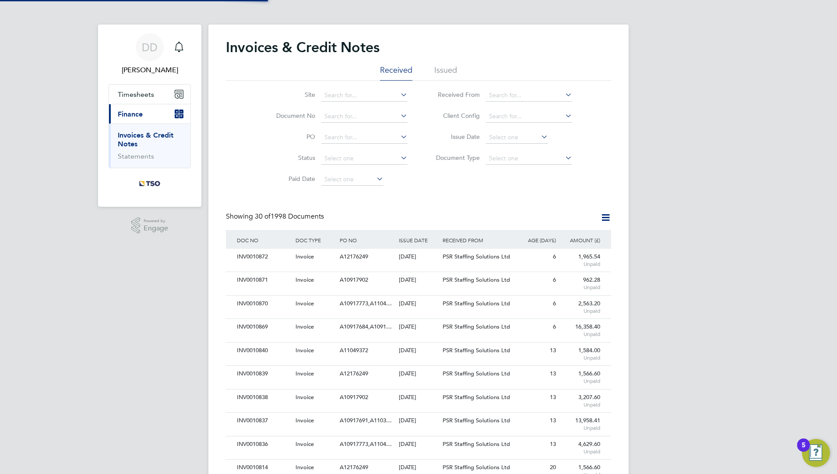
click at [385, 107] on li "Document No" at bounding box center [336, 116] width 165 height 21
click at [361, 123] on li "Document No" at bounding box center [336, 116] width 165 height 21
click at [359, 121] on input at bounding box center [364, 116] width 86 height 12
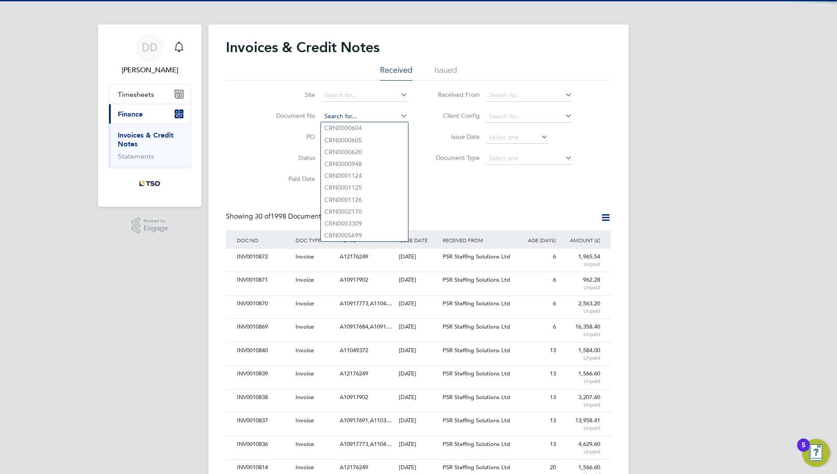
paste input "INV0010810"
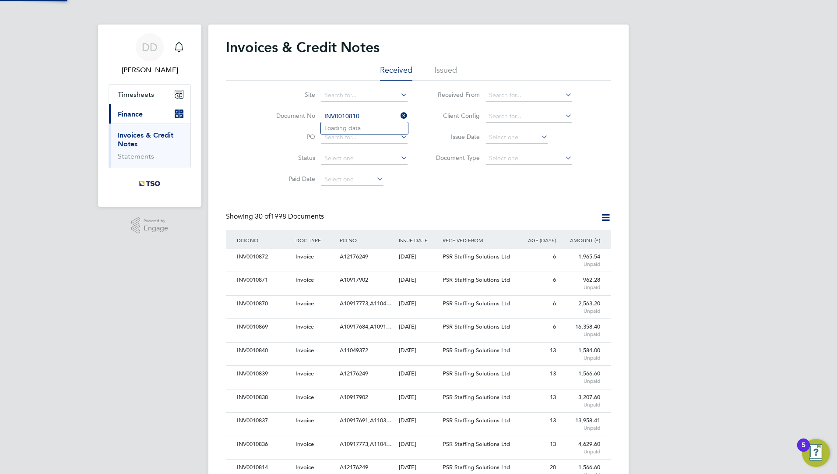
type input "INV0010810"
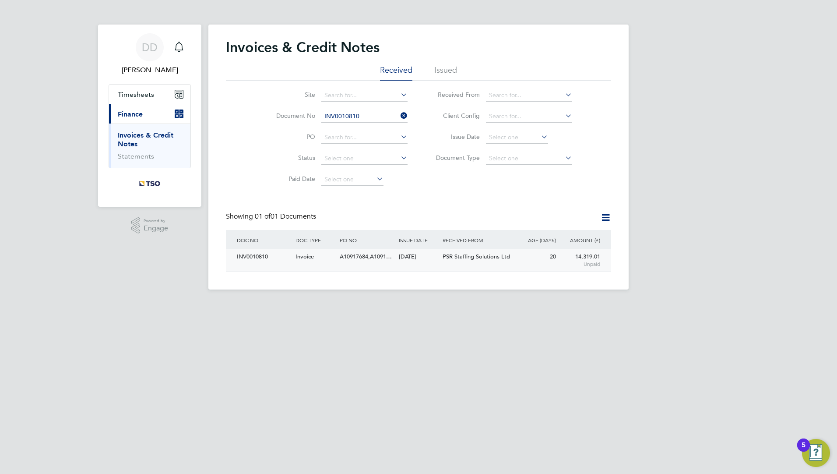
click at [332, 257] on div "Invoice" at bounding box center [315, 257] width 44 height 16
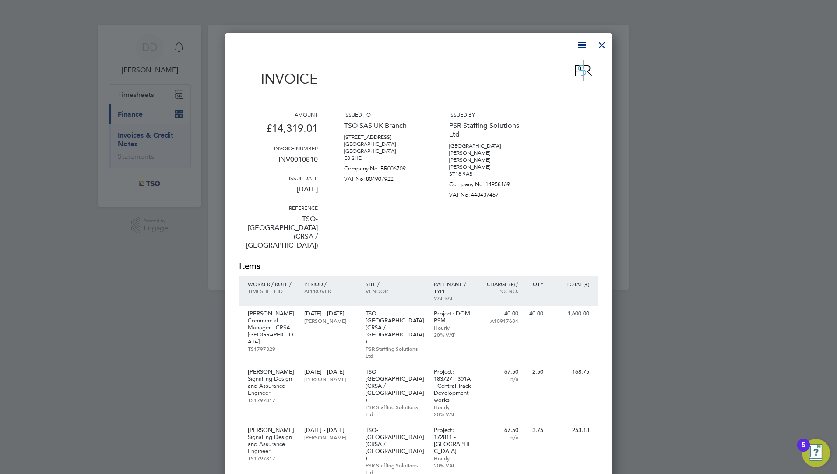
click at [599, 51] on div at bounding box center [602, 43] width 16 height 16
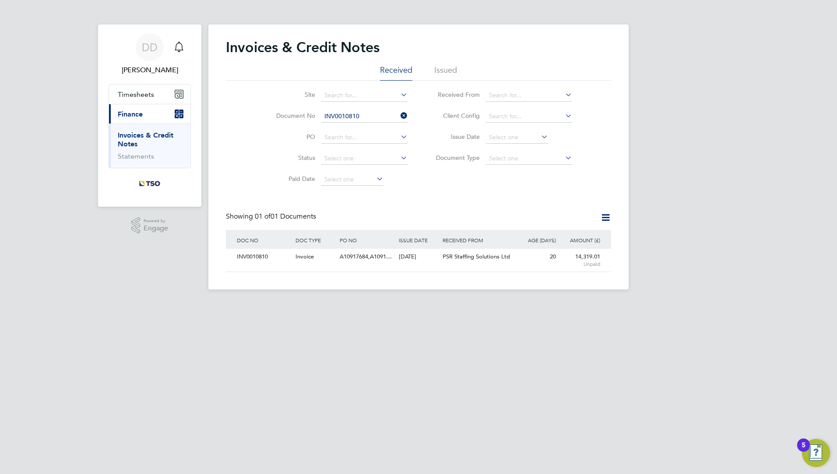
click at [399, 115] on icon at bounding box center [399, 115] width 0 height 12
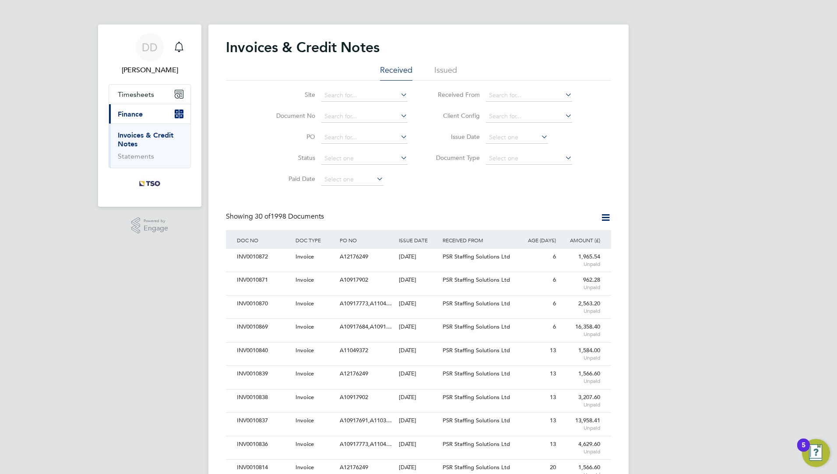
drag, startPoint x: 237, startPoint y: 180, endPoint x: 311, endPoint y: 154, distance: 78.0
click at [241, 180] on div "Site Document No PO Status Paid Date Issued To Received From Client Config Issu…" at bounding box center [418, 135] width 385 height 109
click at [330, 123] on li "Document No" at bounding box center [336, 116] width 165 height 21
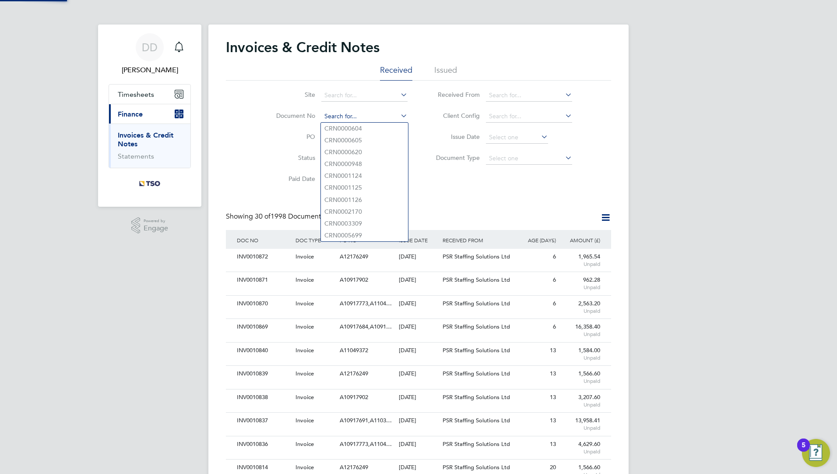
click at [333, 119] on input at bounding box center [364, 116] width 86 height 12
paste input "INV00010837"
type input "INV00010837"
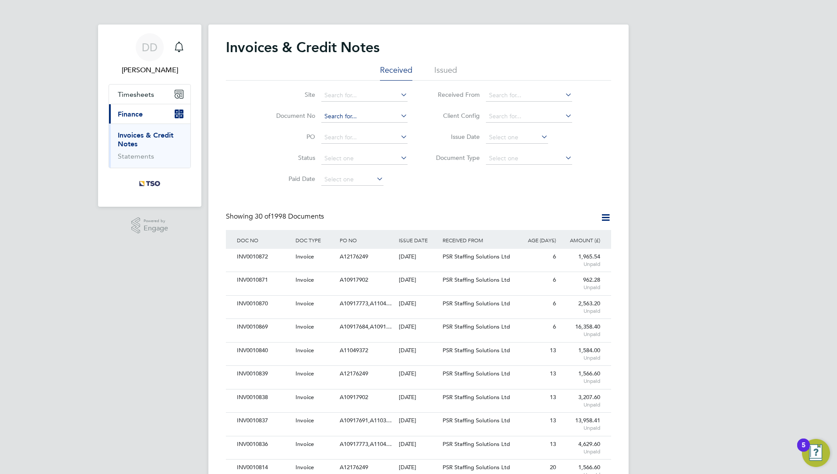
click at [356, 115] on input at bounding box center [364, 116] width 86 height 12
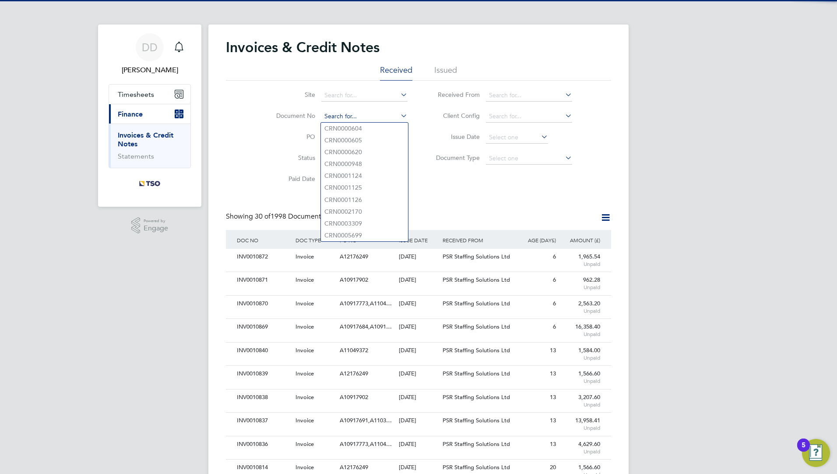
paste input "INV00010837"
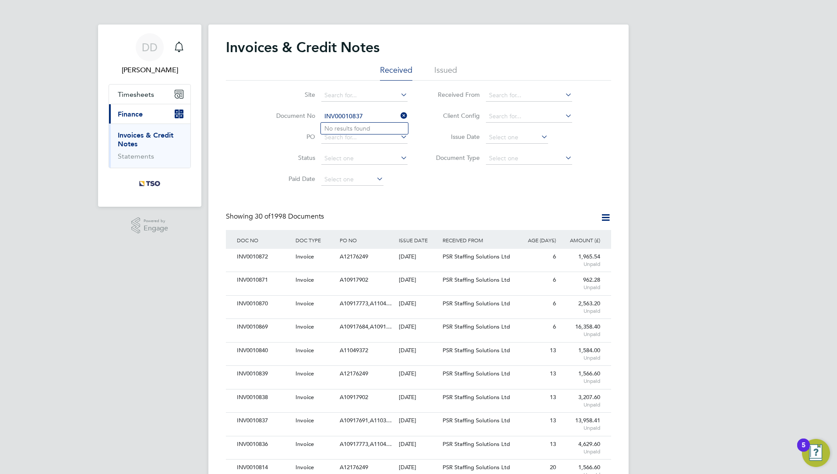
click at [346, 116] on input "INV00010837" at bounding box center [364, 116] width 86 height 12
type input "INV0010837"
click at [346, 121] on input at bounding box center [364, 116] width 86 height 12
paste input "INV00010837"
click at [345, 117] on input "INV00010837" at bounding box center [364, 116] width 86 height 12
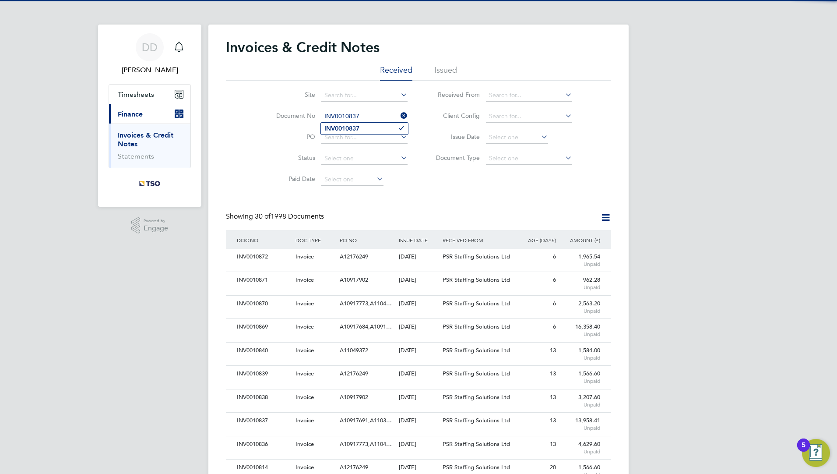
type input "INV0010837"
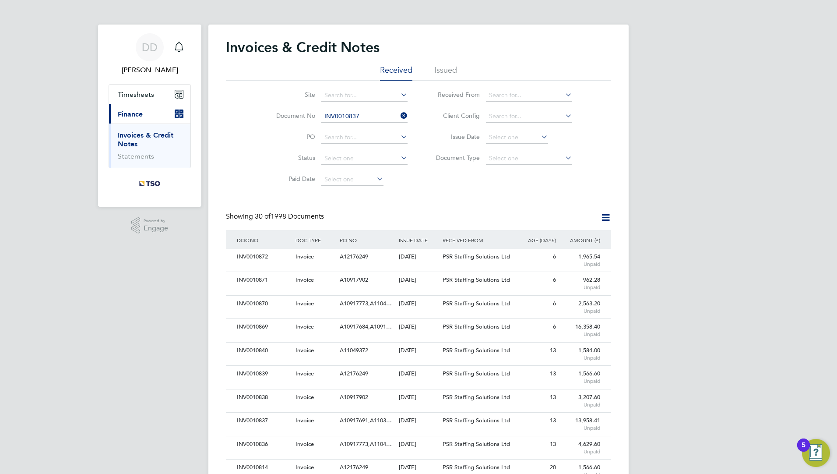
click at [345, 128] on b "INV0010837" at bounding box center [341, 128] width 35 height 7
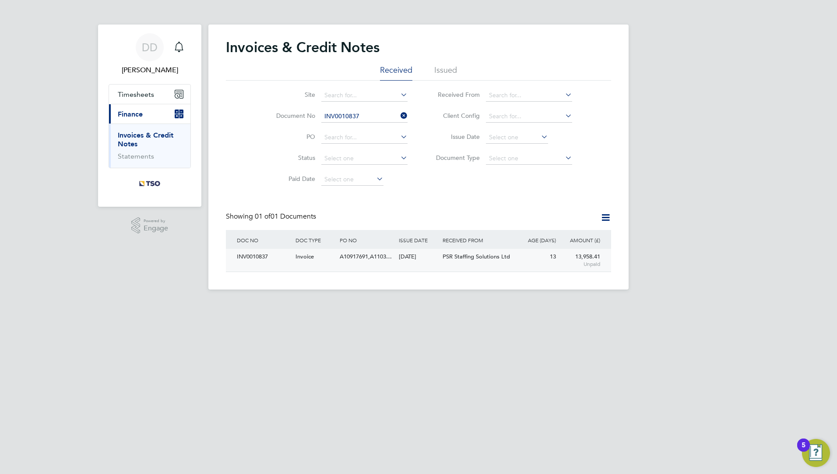
click at [323, 259] on div "Invoice" at bounding box center [315, 257] width 44 height 16
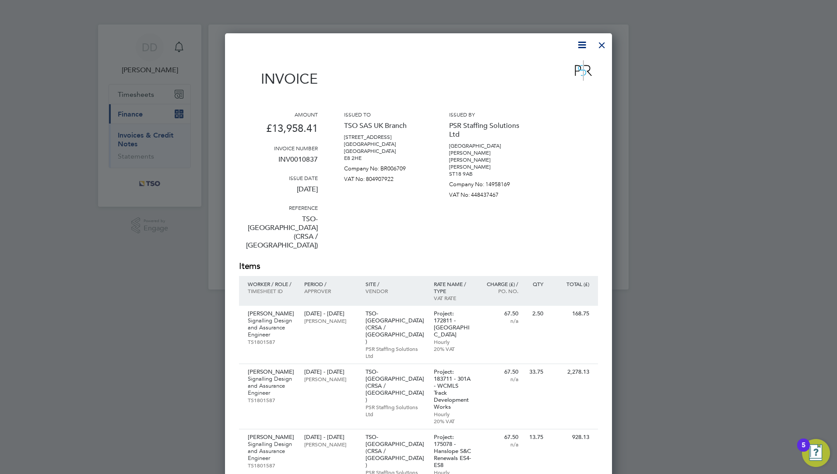
click at [607, 47] on div at bounding box center [602, 43] width 16 height 16
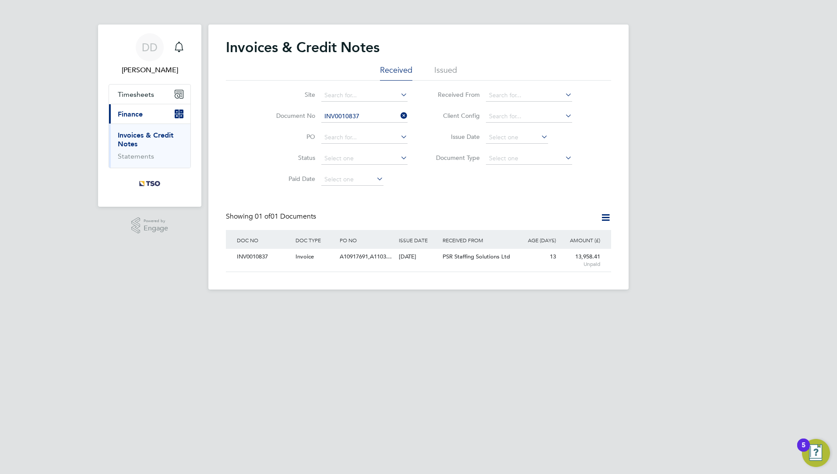
click at [399, 111] on icon at bounding box center [399, 115] width 0 height 12
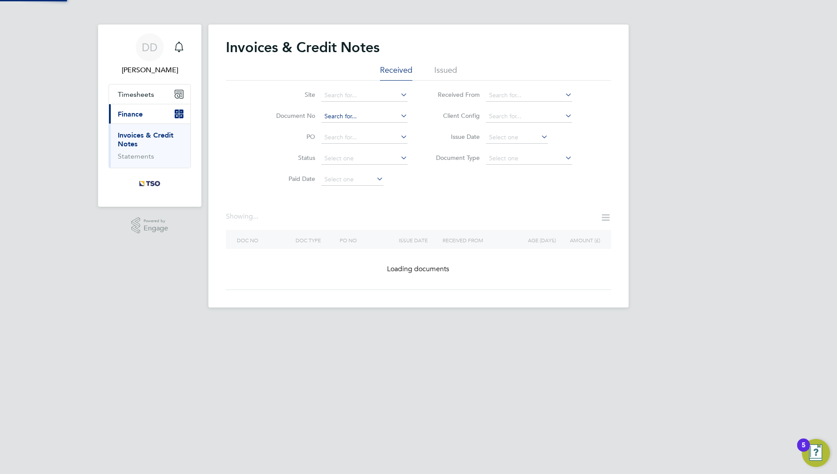
click at [365, 122] on input at bounding box center [364, 116] width 86 height 12
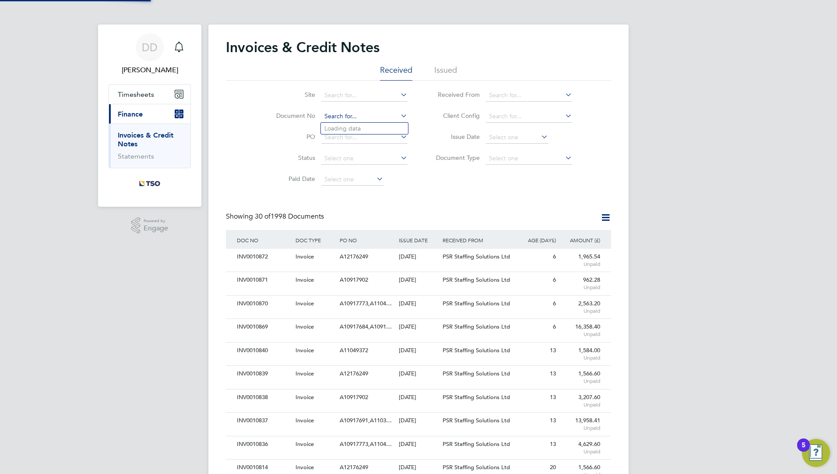
scroll to position [17, 60]
type input "INV001869"
click at [331, 120] on input at bounding box center [364, 116] width 86 height 12
type input "INV0010869"
click at [337, 123] on li "INV0010869" at bounding box center [364, 129] width 87 height 12
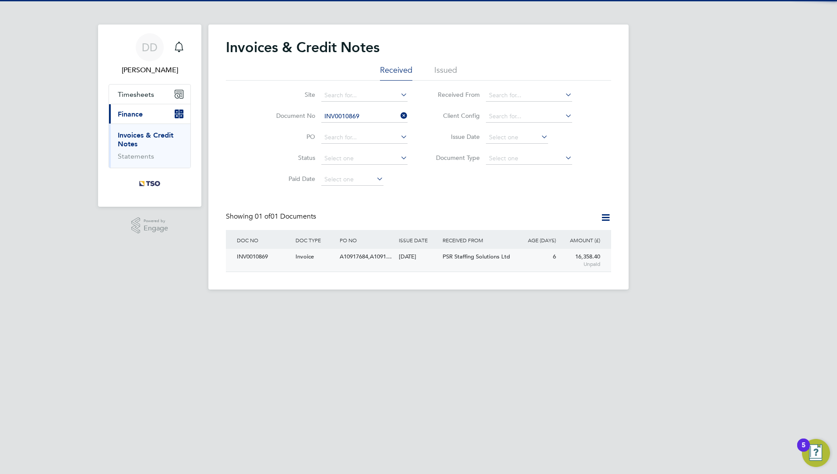
click at [344, 258] on span "A10917684,A1091…" at bounding box center [366, 256] width 52 height 7
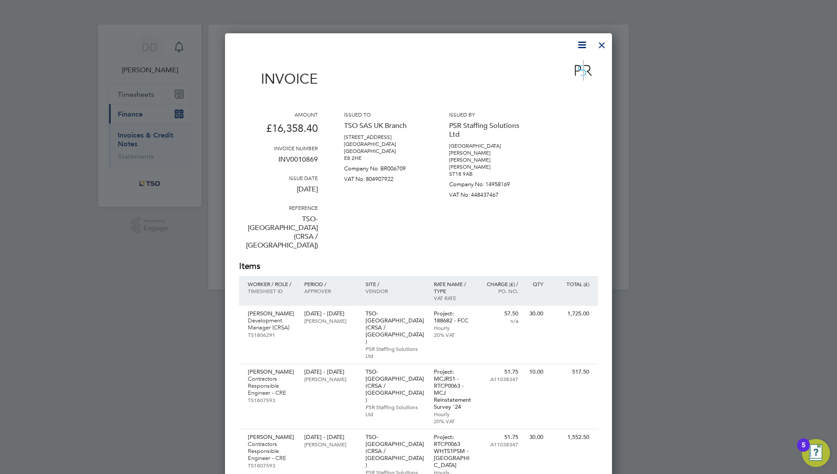
click at [595, 47] on div at bounding box center [602, 43] width 16 height 16
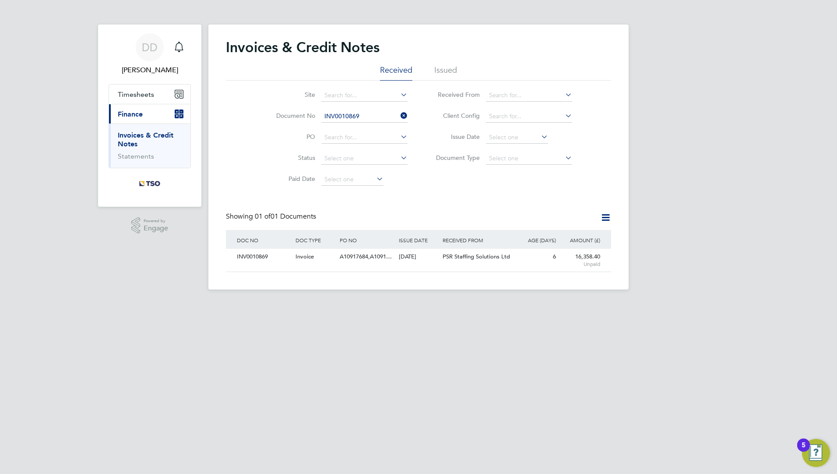
click at [399, 116] on icon at bounding box center [399, 115] width 0 height 12
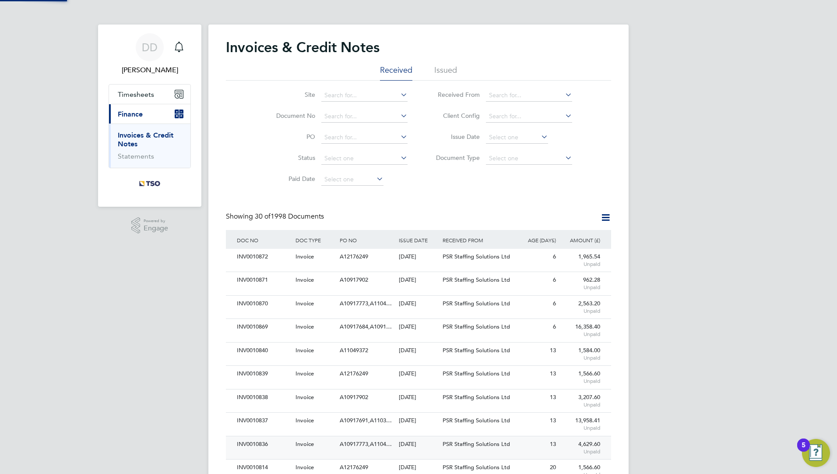
scroll to position [17, 60]
click at [356, 218] on div "Showing 30 of 1998 Documents" at bounding box center [418, 221] width 385 height 18
click at [148, 95] on span "Timesheets" at bounding box center [136, 94] width 36 height 8
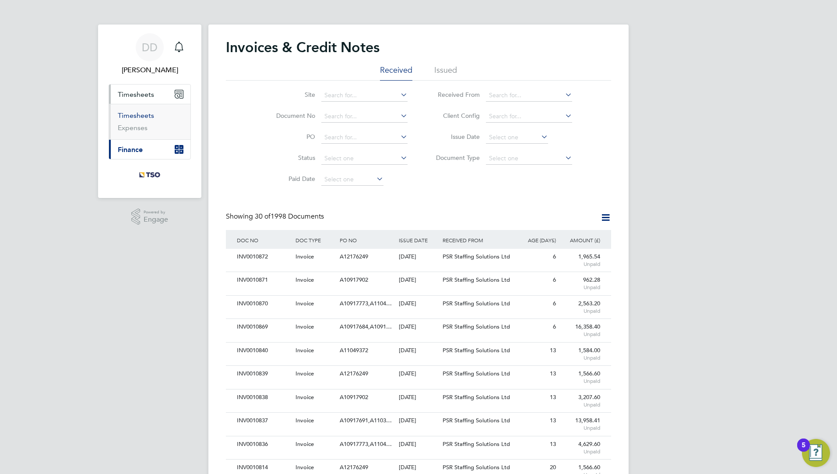
click at [140, 119] on link "Timesheets" at bounding box center [136, 115] width 36 height 8
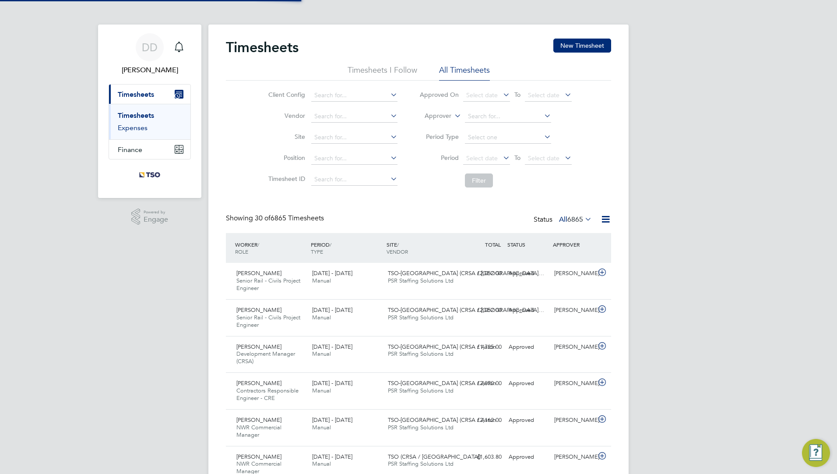
scroll to position [29, 76]
click at [145, 152] on button "Finance" at bounding box center [149, 149] width 81 height 19
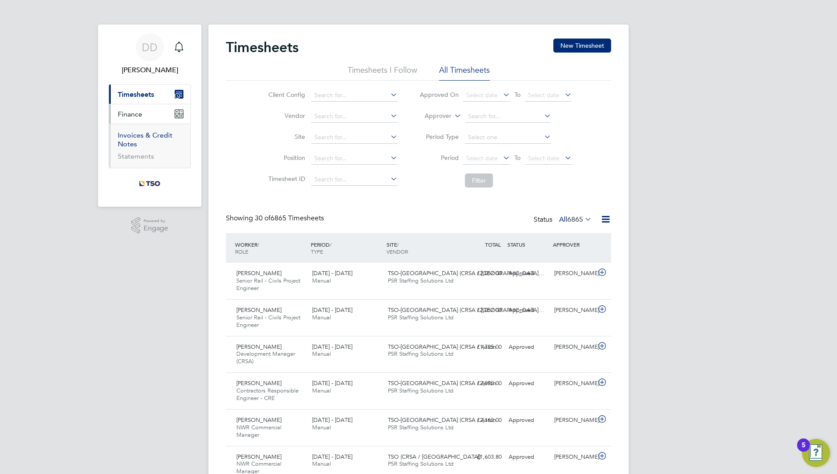
click at [135, 138] on link "Invoices & Credit Notes" at bounding box center [145, 139] width 55 height 17
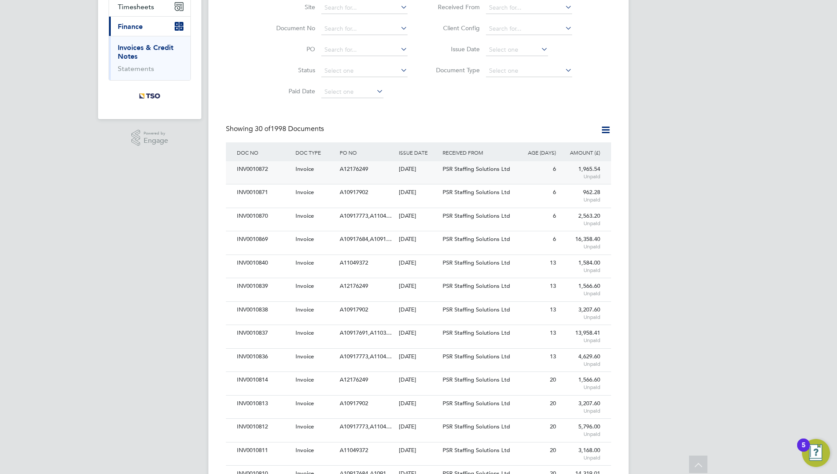
click at [382, 171] on div "A12176249" at bounding box center [367, 169] width 59 height 16
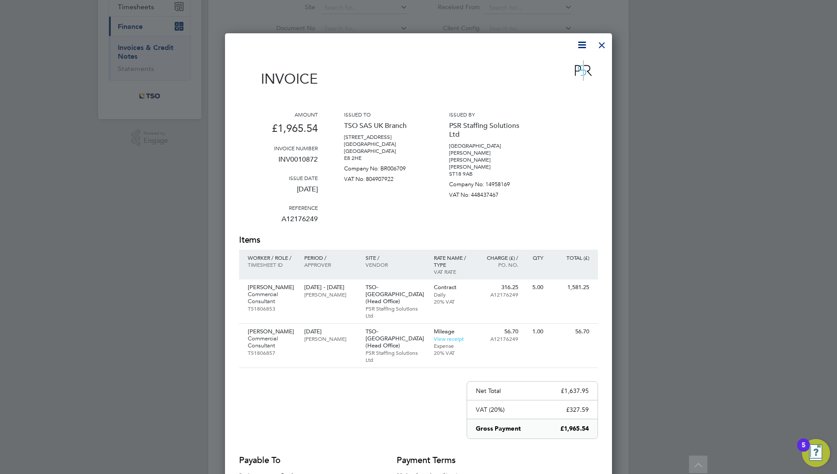
click at [443, 13] on div at bounding box center [418, 237] width 837 height 474
click at [583, 48] on icon at bounding box center [582, 44] width 11 height 11
click at [594, 45] on div at bounding box center [602, 43] width 16 height 16
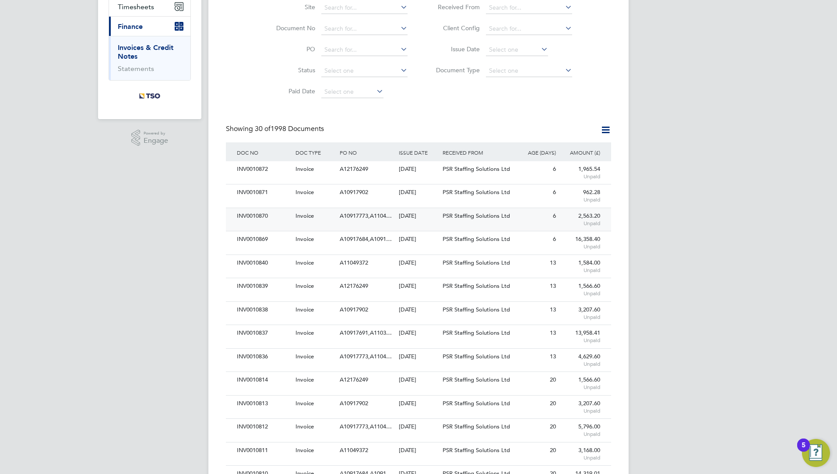
click at [323, 224] on div "Invoice" at bounding box center [315, 216] width 44 height 16
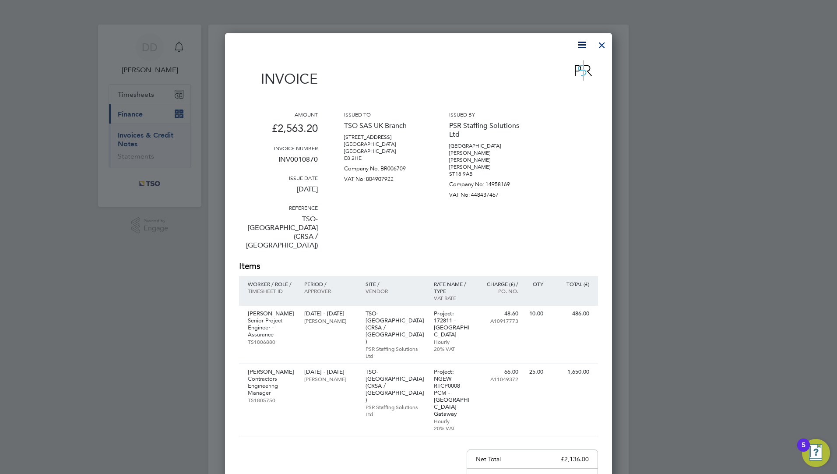
click at [608, 42] on div at bounding box center [602, 43] width 16 height 16
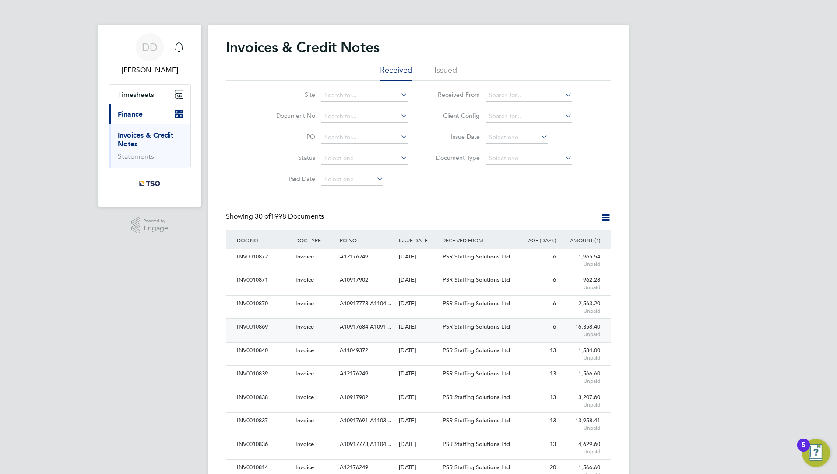
click at [301, 324] on span "Invoice" at bounding box center [305, 326] width 18 height 7
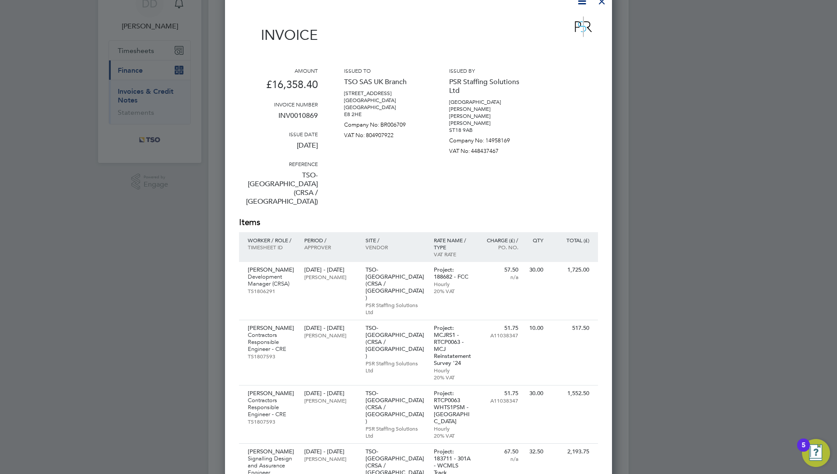
click at [329, 176] on div "Amount £16,358.40 Invoice number INV0010869 Issue date [DATE] Reference TSO-[GE…" at bounding box center [418, 141] width 359 height 149
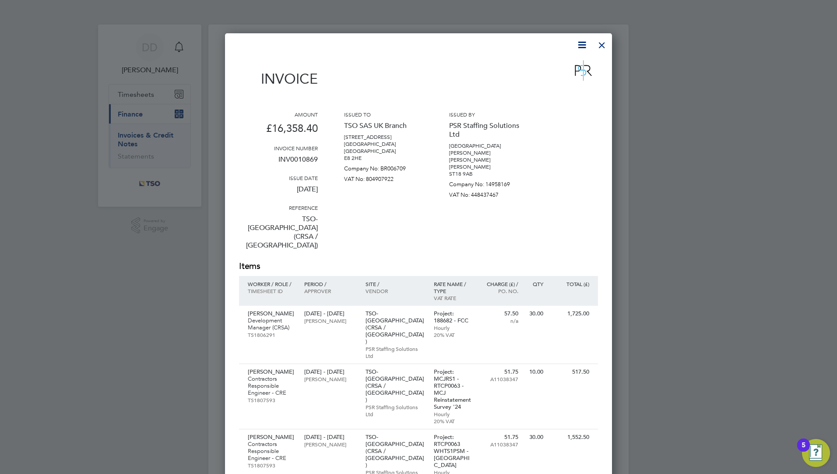
click at [596, 51] on div at bounding box center [602, 43] width 16 height 16
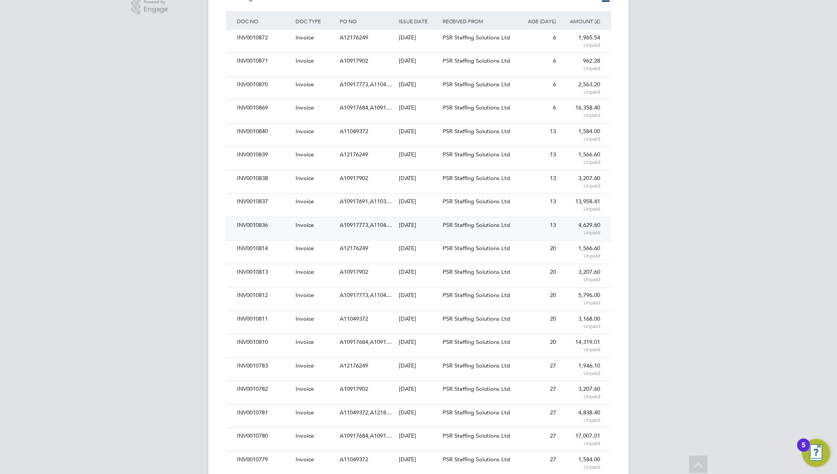
click at [352, 227] on span "A10917773,A1104…" at bounding box center [366, 224] width 52 height 7
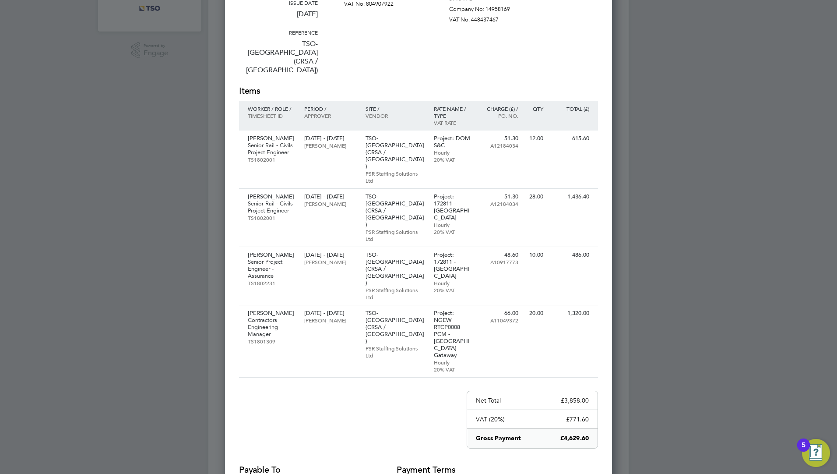
click at [335, 337] on div "Invoice Amount £4,629.60 Invoice number INV0010836 Issue date [DATE] Reference …" at bounding box center [418, 197] width 359 height 630
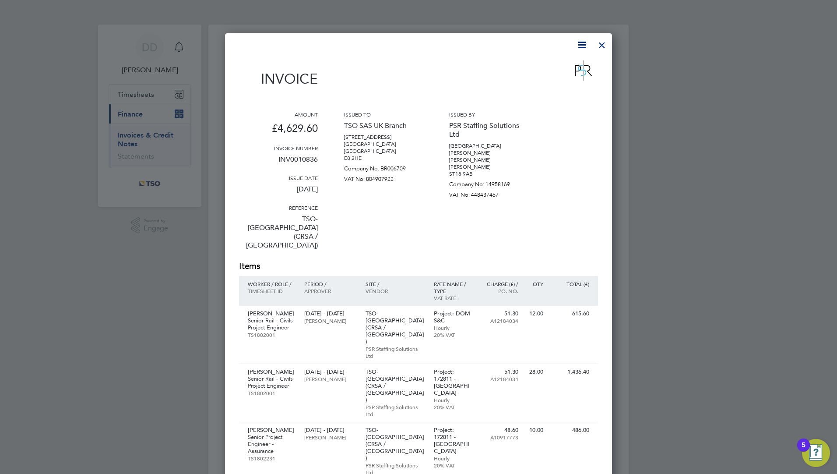
click at [604, 41] on div at bounding box center [602, 43] width 16 height 16
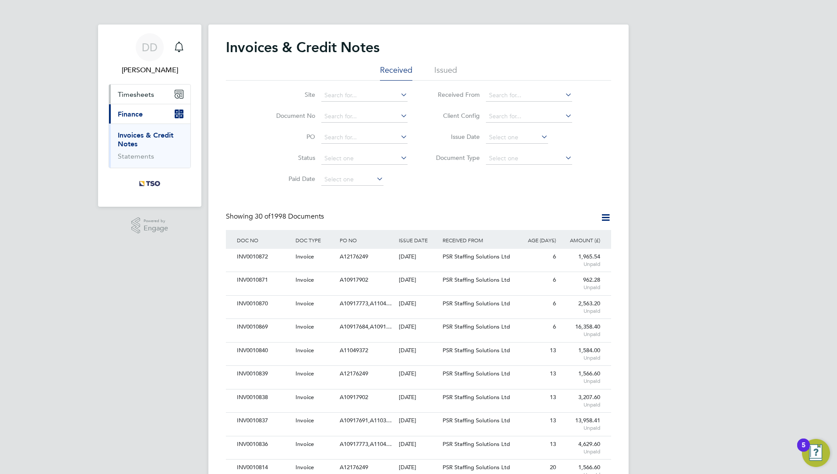
click at [175, 94] on icon "Main navigation" at bounding box center [179, 94] width 9 height 9
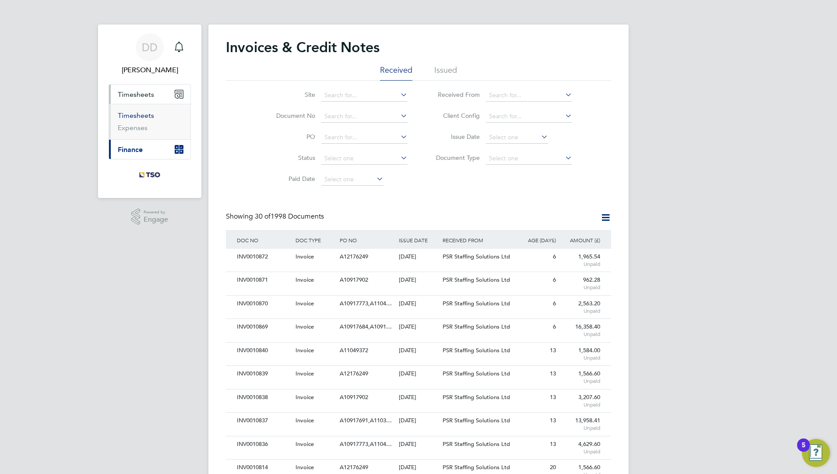
click at [149, 118] on link "Timesheets" at bounding box center [136, 115] width 36 height 8
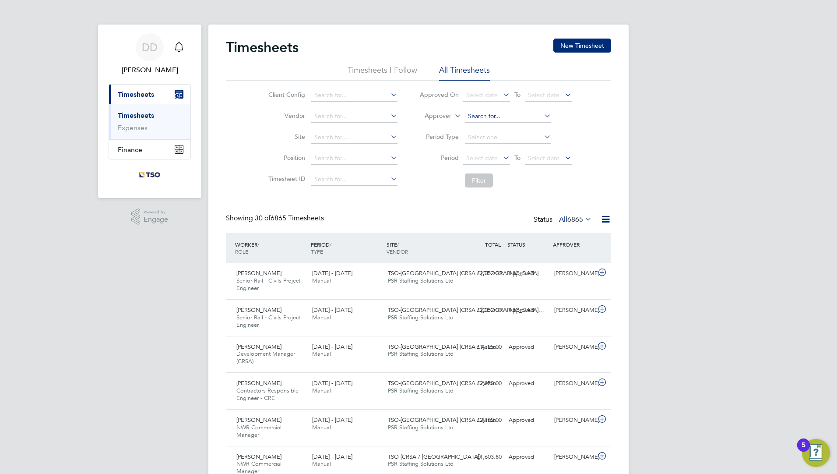
click at [473, 118] on input at bounding box center [508, 116] width 86 height 12
click at [478, 123] on li "[PERSON_NAME]" at bounding box center [507, 128] width 87 height 12
type input "[PERSON_NAME]"
click at [479, 181] on button "Filter" at bounding box center [479, 180] width 28 height 14
click at [338, 153] on input at bounding box center [354, 158] width 86 height 12
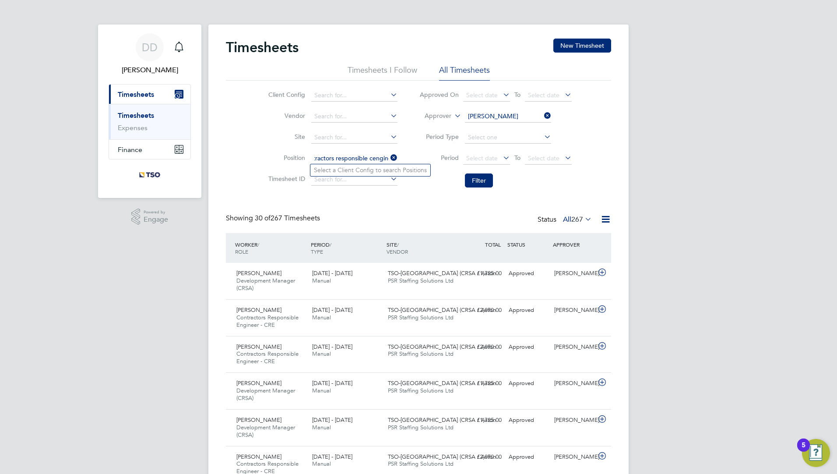
type input "contractors responsible cengineer"
click at [351, 154] on input at bounding box center [354, 158] width 86 height 12
type input "responsible"
click at [334, 89] on li "Client Config" at bounding box center [332, 95] width 154 height 21
click at [335, 92] on input at bounding box center [354, 95] width 86 height 12
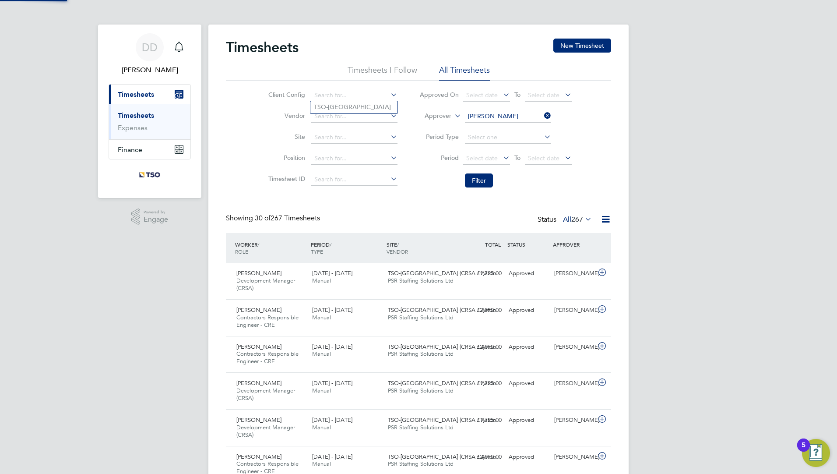
click at [339, 103] on li "TSO-[GEOGRAPHIC_DATA]" at bounding box center [353, 107] width 87 height 12
type input "TSO-[GEOGRAPHIC_DATA]"
click at [326, 162] on input at bounding box center [354, 158] width 86 height 12
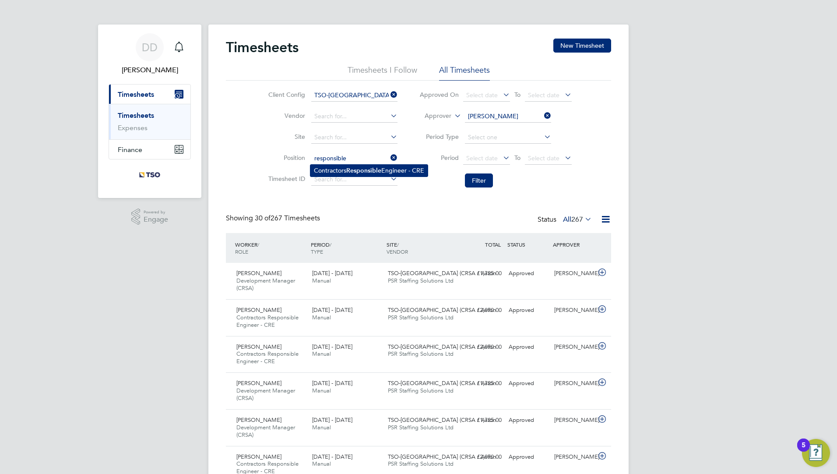
click at [329, 175] on li "Contractors Responsible Engineer - CRE" at bounding box center [368, 171] width 117 height 12
type input "Contractors Responsible Engineer - CRE"
click at [476, 186] on button "Filter" at bounding box center [479, 180] width 28 height 14
